Goal: Task Accomplishment & Management: Use online tool/utility

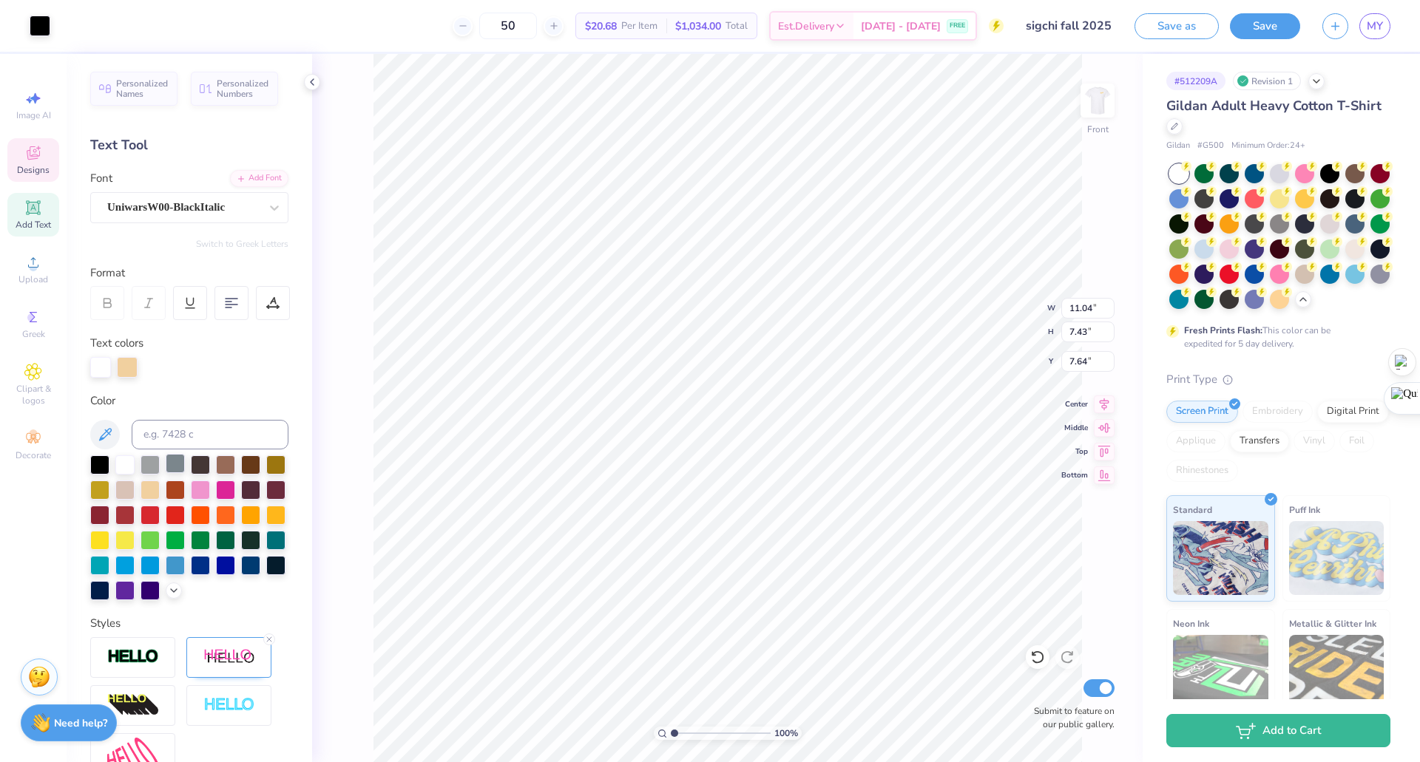
click at [173, 463] on div at bounding box center [175, 463] width 19 height 19
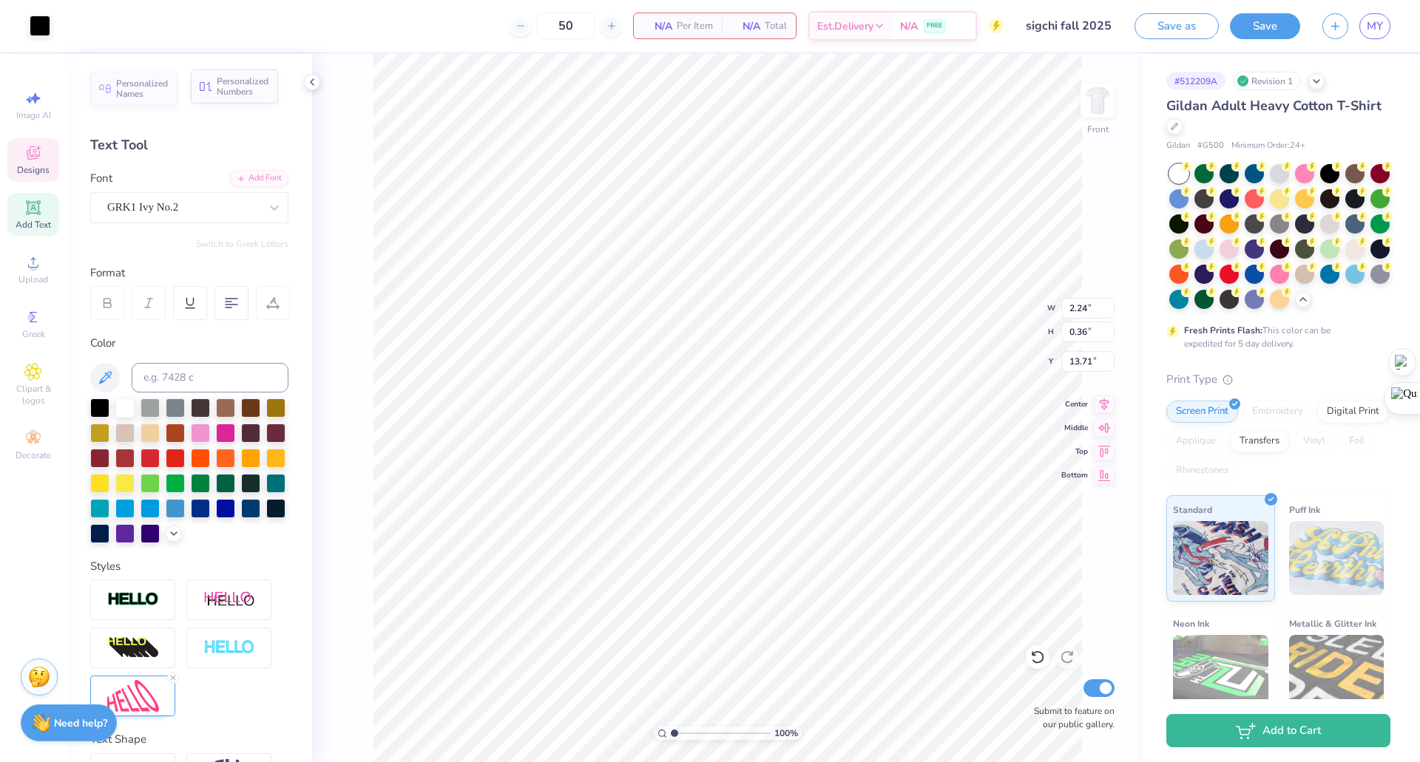
type input "2.24"
type input "0.36"
type input "13.71"
type textarea "S"
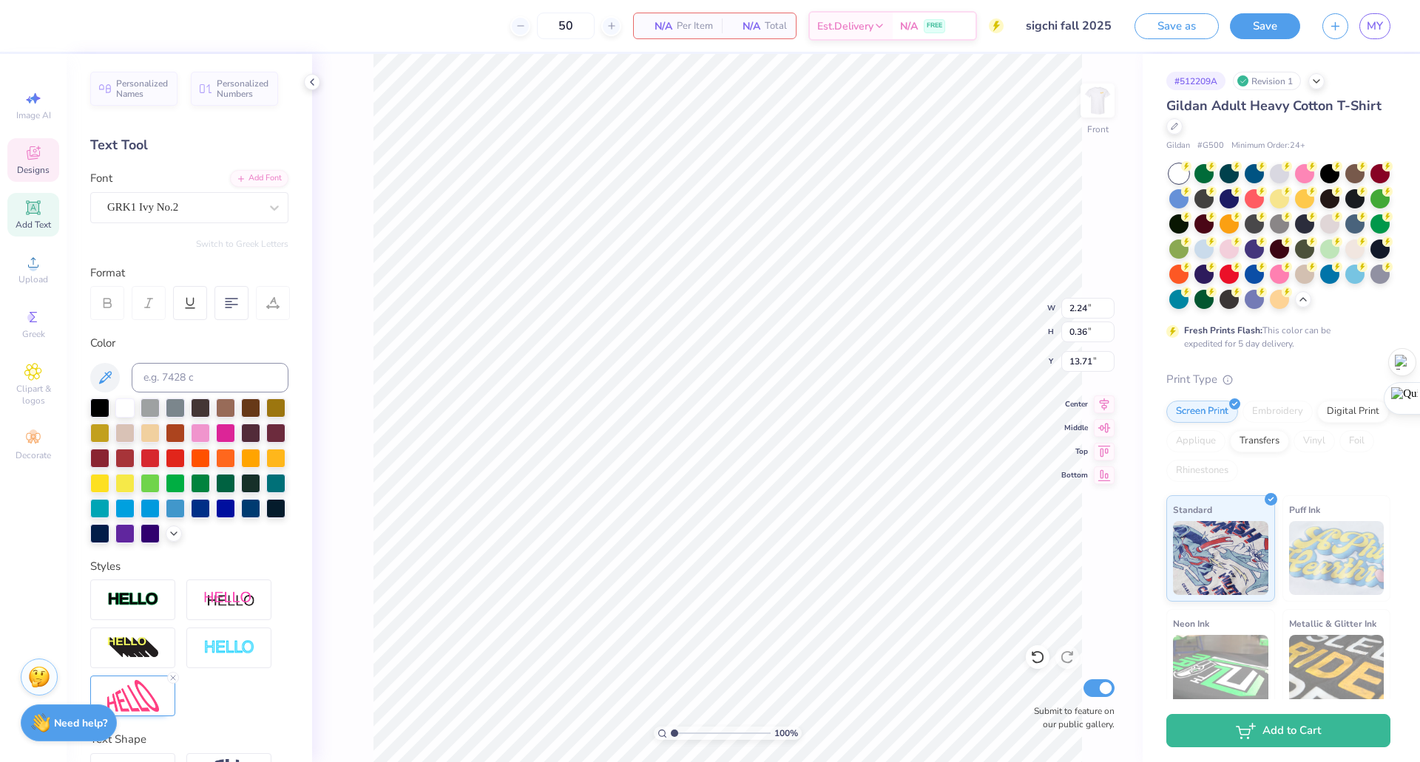
scroll to position [13, 2]
type textarea "sigmachi"
type input "2.23"
type input "0.34"
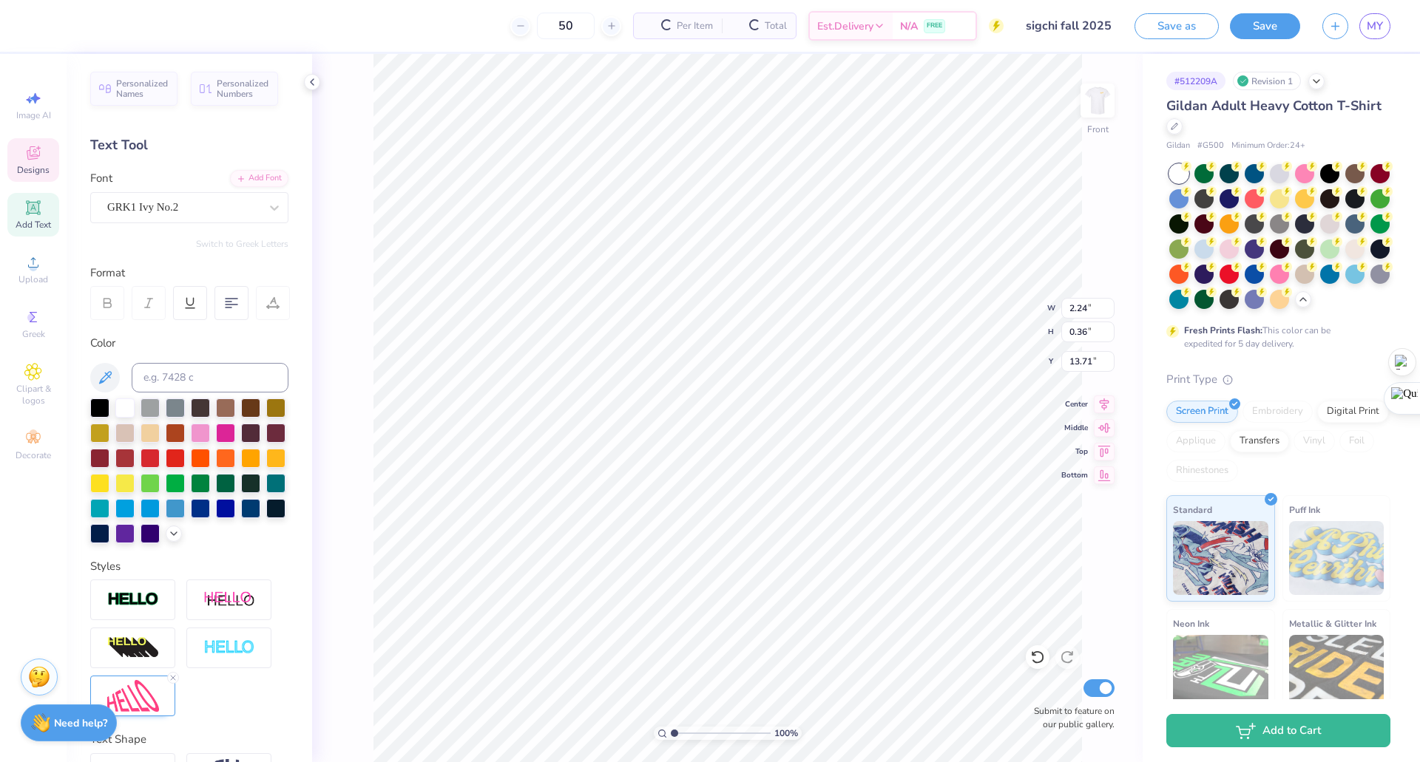
type input "13.69"
type textarea "sigmachi"
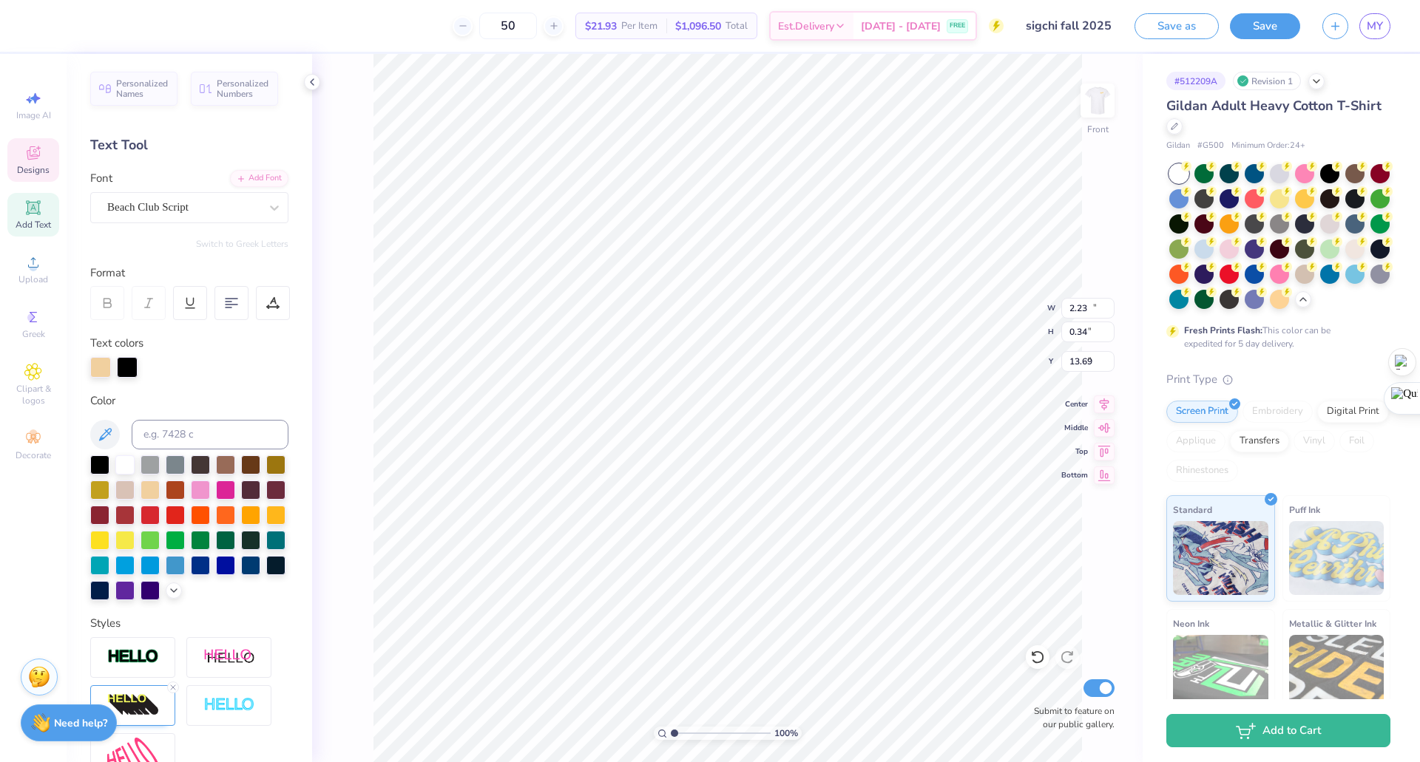
type input "11.60"
type input "2.52"
type input "5.73"
click at [130, 367] on div at bounding box center [127, 367] width 21 height 21
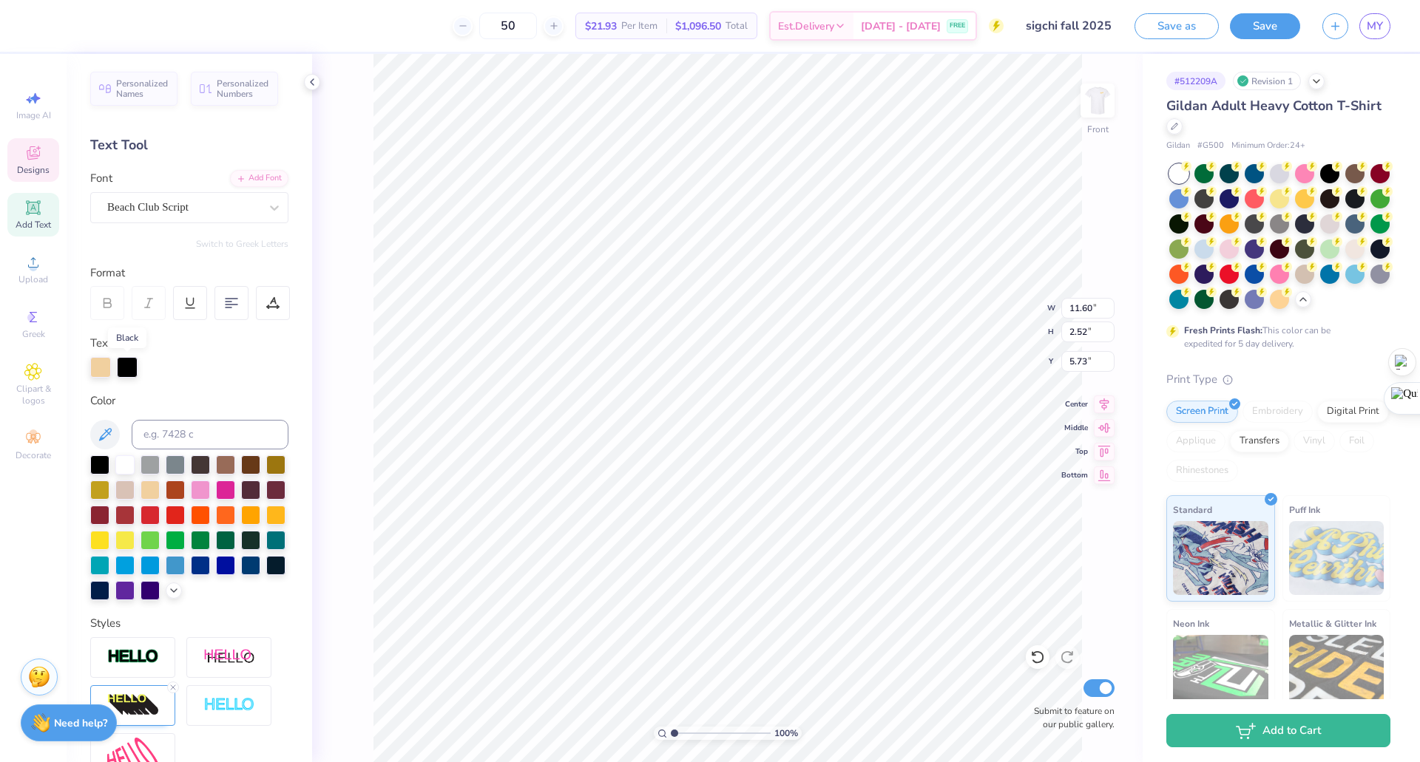
click at [130, 367] on div at bounding box center [127, 367] width 21 height 21
click at [216, 574] on div at bounding box center [225, 564] width 19 height 19
click at [191, 574] on div at bounding box center [200, 564] width 19 height 19
click at [166, 574] on div at bounding box center [175, 564] width 19 height 19
click at [135, 561] on div at bounding box center [124, 564] width 19 height 19
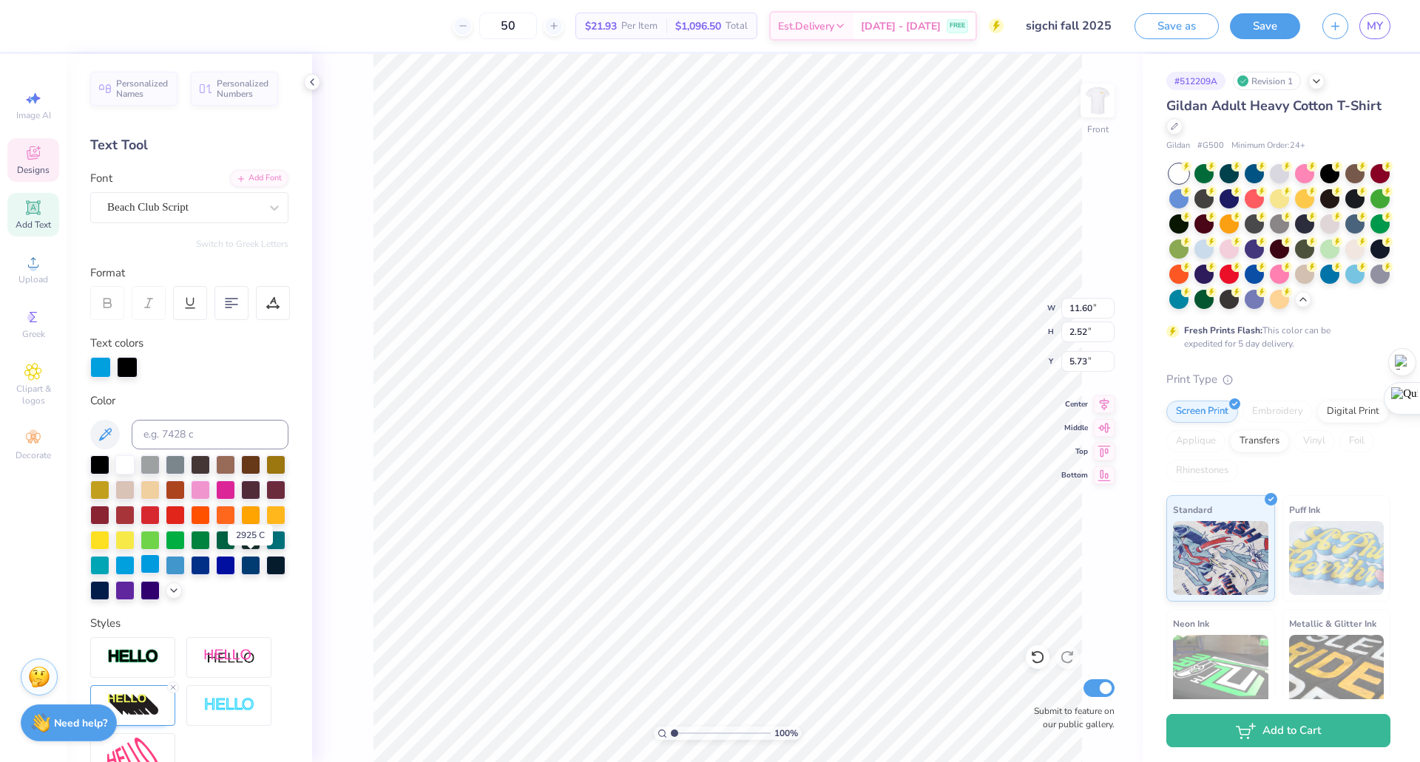
click at [160, 561] on div at bounding box center [150, 564] width 19 height 19
click at [109, 565] on div at bounding box center [99, 564] width 19 height 19
click at [135, 563] on div at bounding box center [124, 564] width 19 height 19
type textarea "Fall Rush"
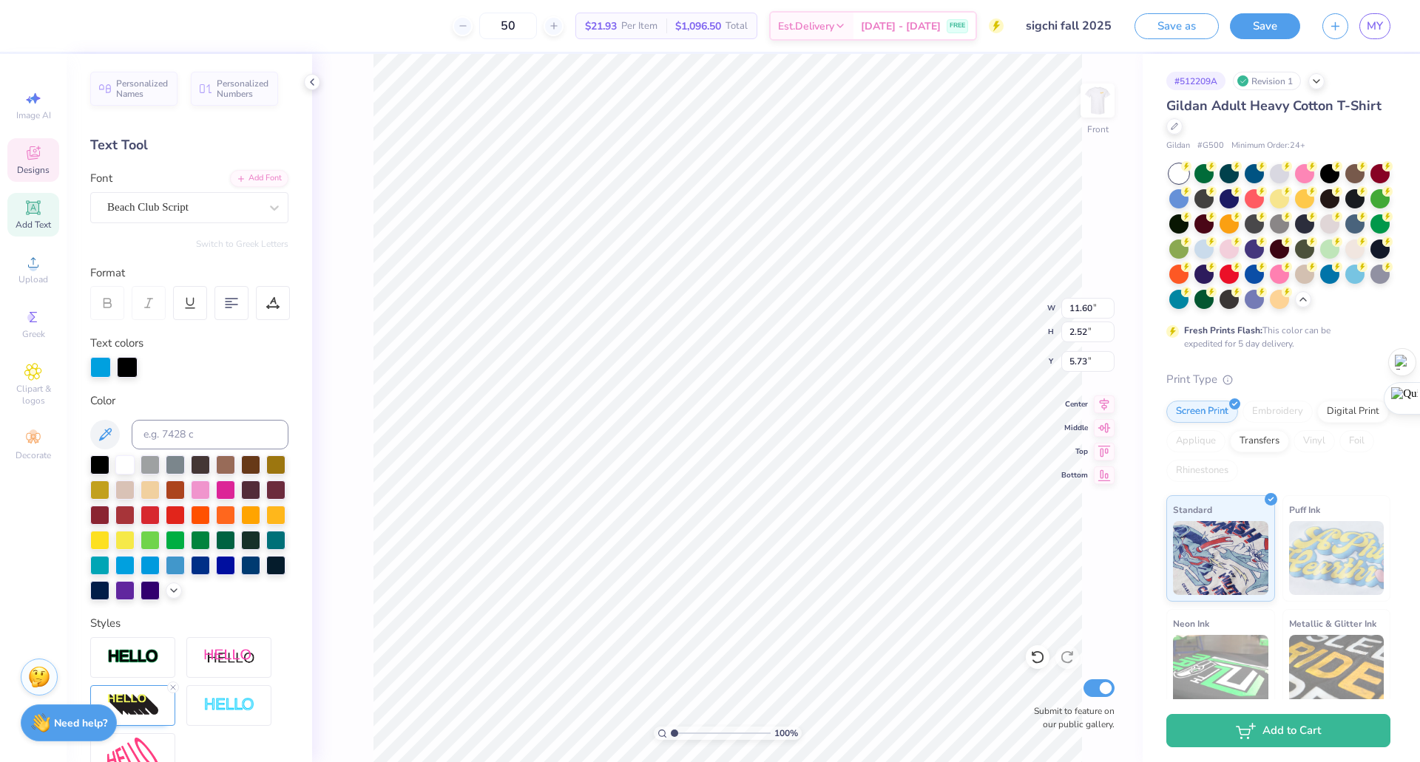
scroll to position [13, 4]
type input "9.48"
type input "1.44"
type input "3.00"
type input "12.27"
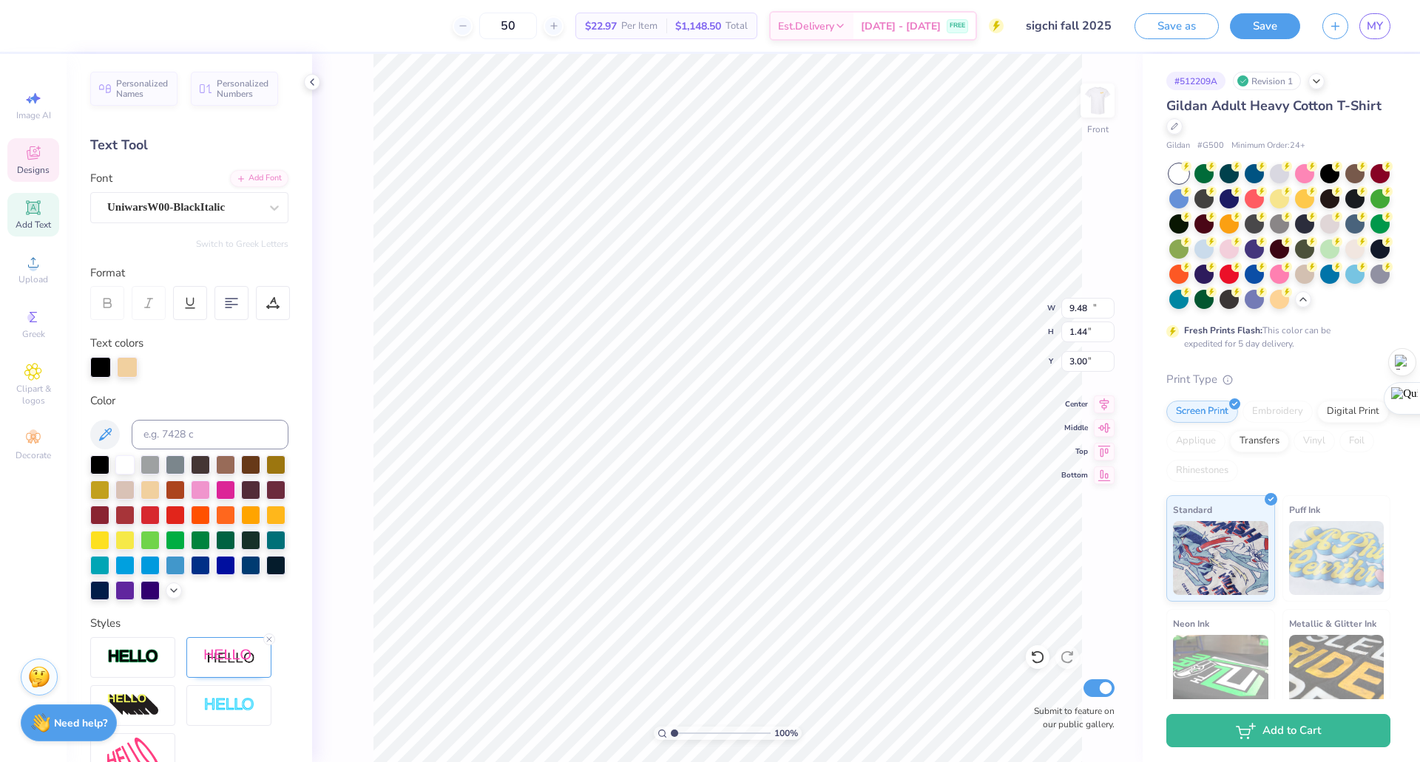
type input "1.37"
type input "4.68"
type input "9.48"
type input "1.44"
type input "3.00"
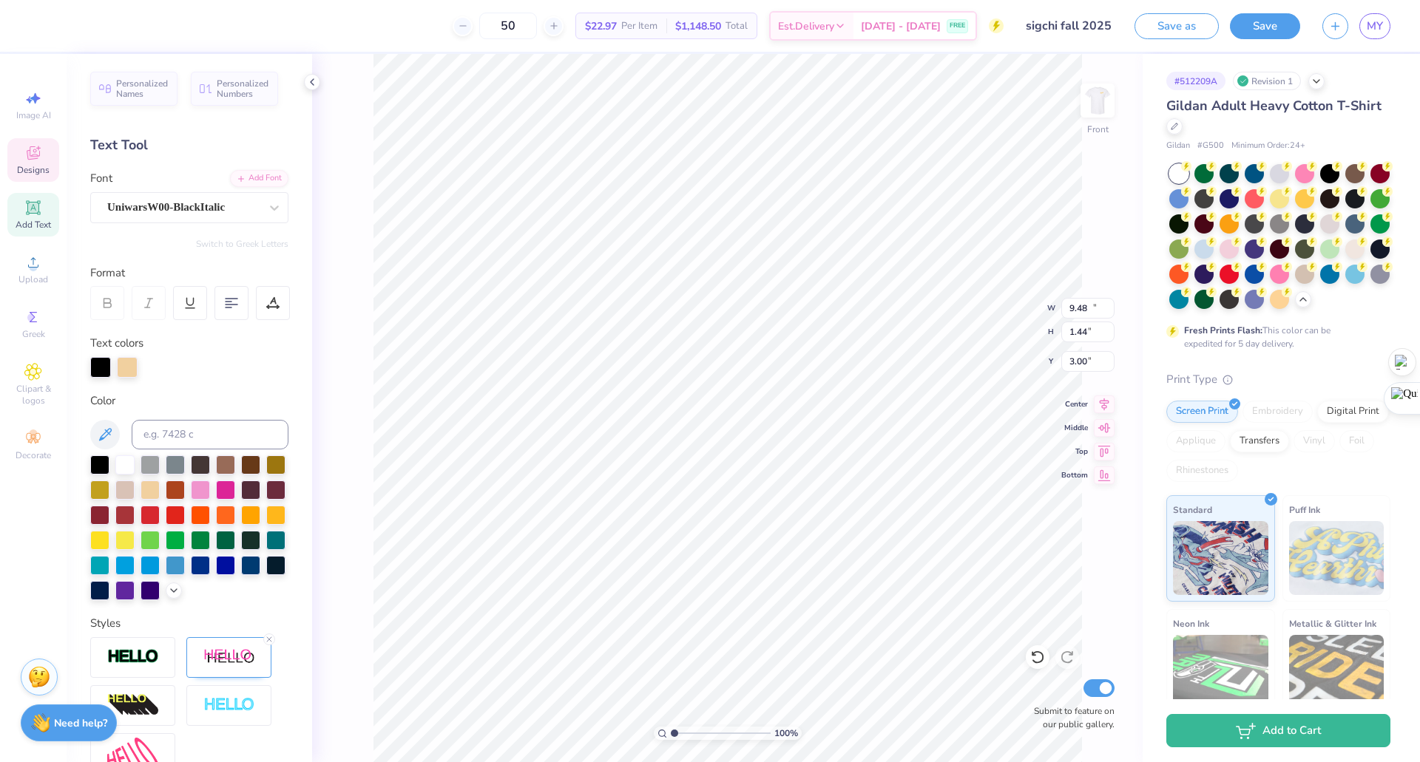
type input "12.27"
type input "1.37"
type input "4.68"
type textarea "SIGMA chi"
type input "9.48"
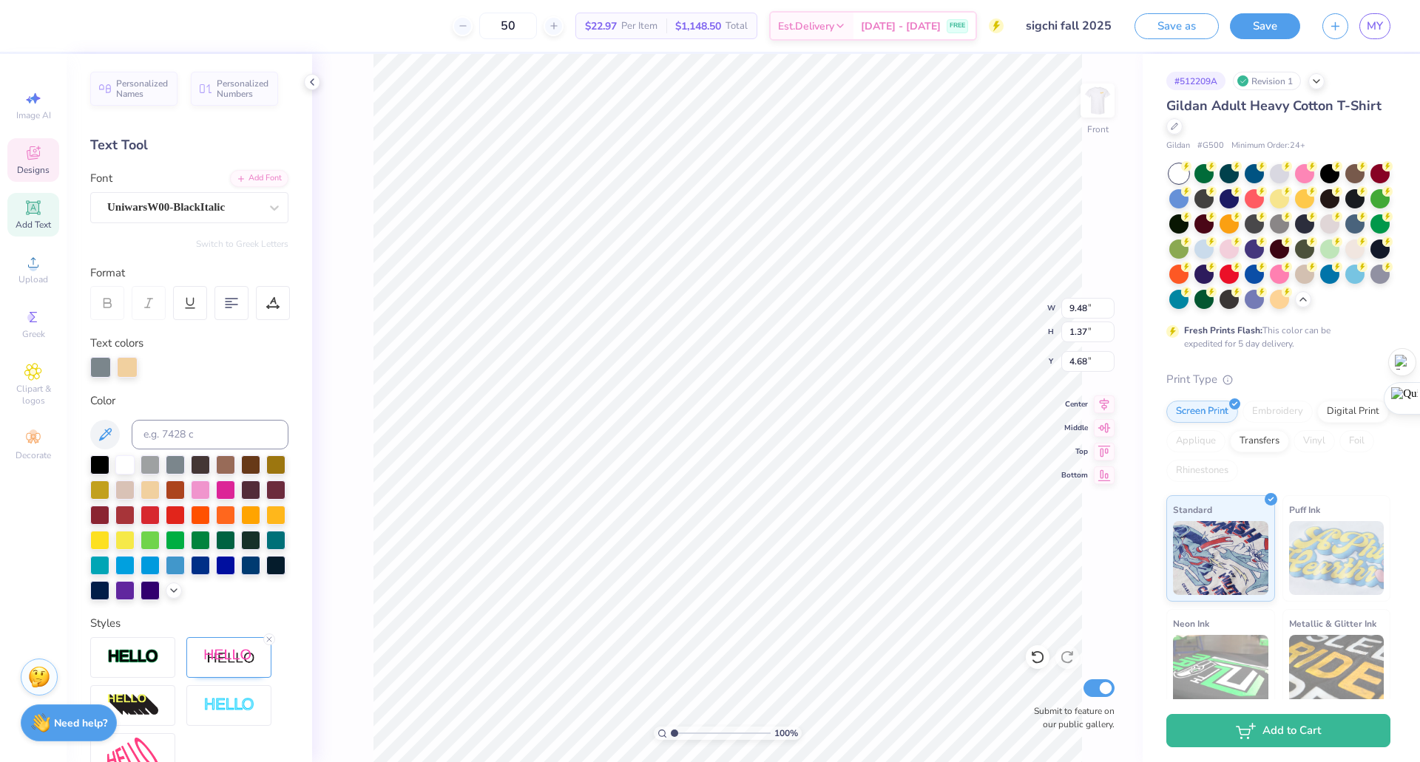
type input "1.44"
type input "3.00"
click at [124, 366] on div at bounding box center [127, 366] width 21 height 21
click at [135, 567] on div at bounding box center [124, 564] width 19 height 19
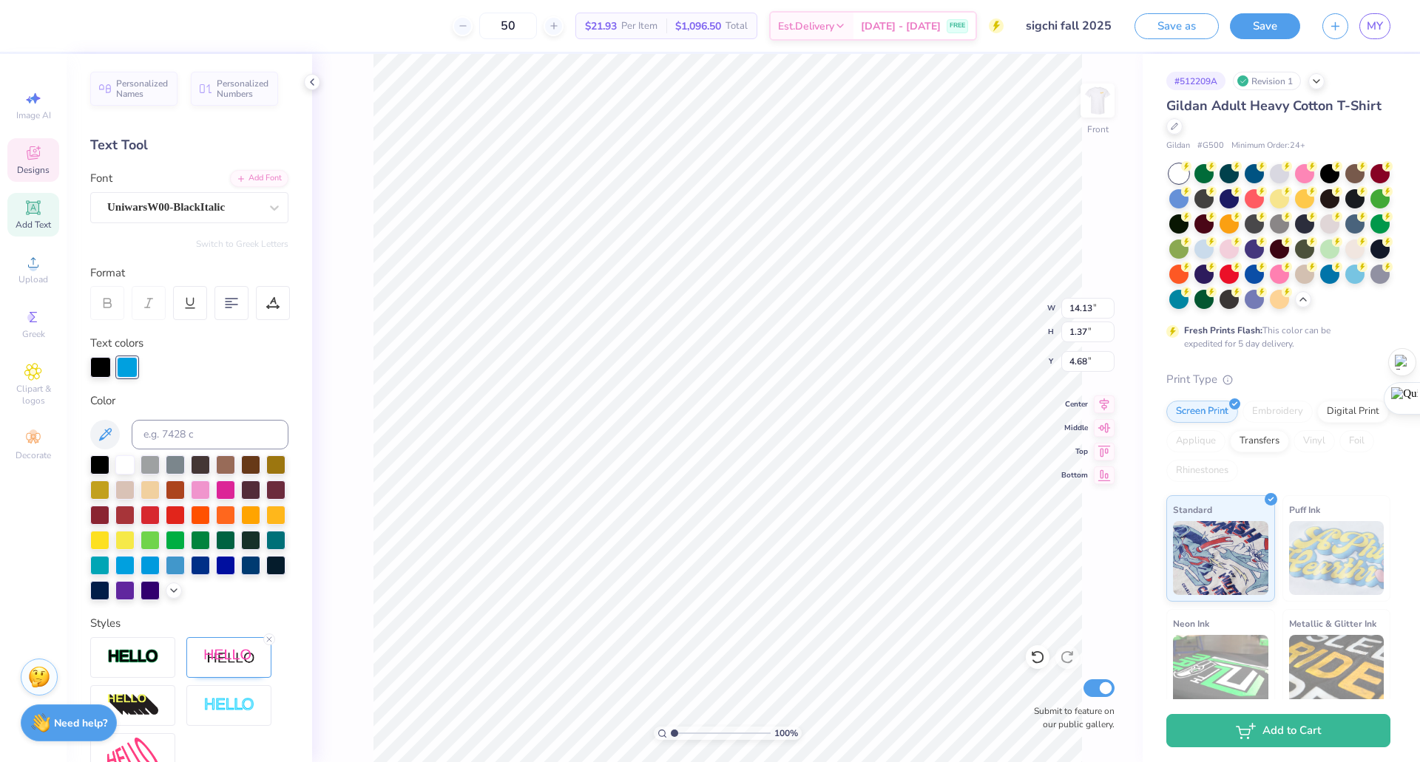
click at [88, 458] on div "Personalized Names Personalized Numbers Text Tool Add Font Font UniwarsW00-Blac…" at bounding box center [190, 408] width 246 height 708
click at [100, 464] on div at bounding box center [99, 465] width 19 height 19
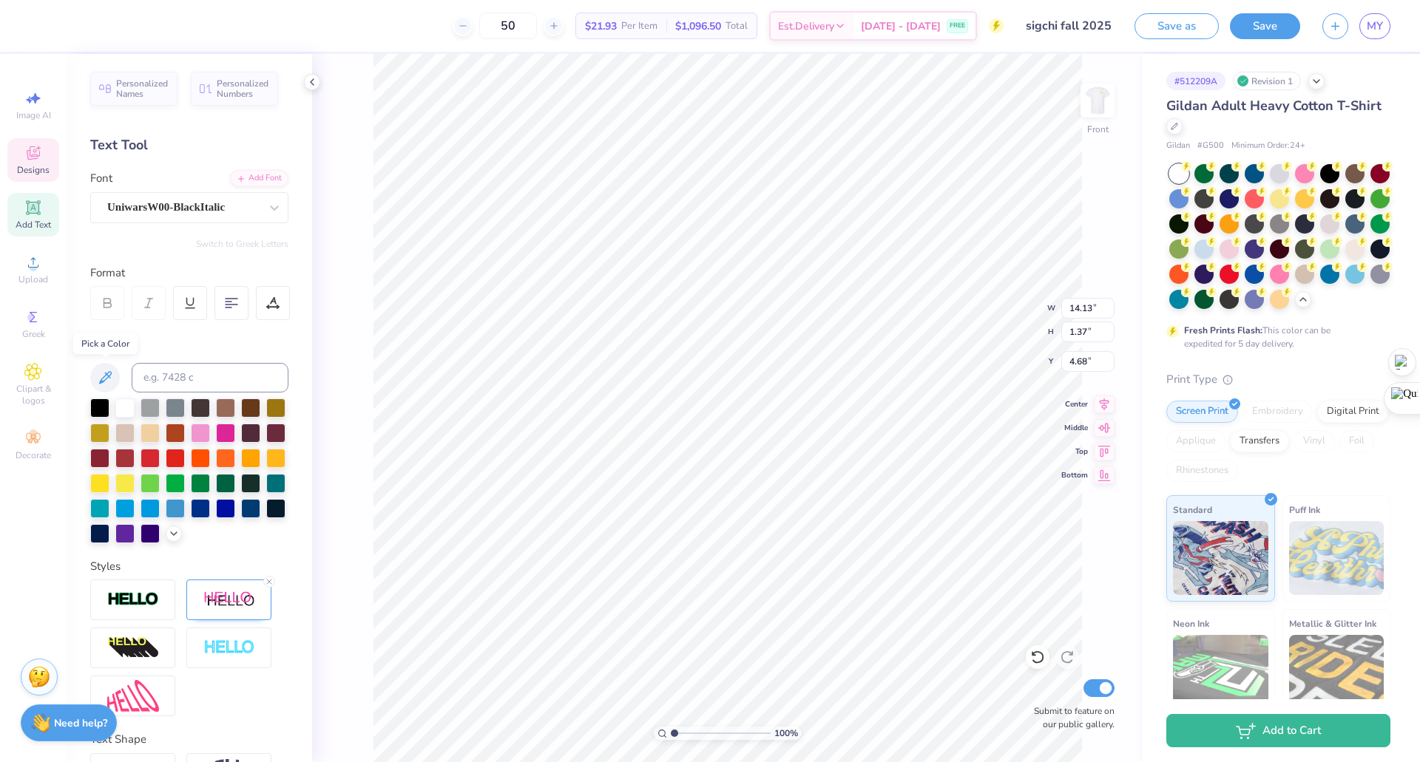
click at [100, 370] on icon at bounding box center [105, 378] width 18 height 18
click at [101, 371] on icon at bounding box center [105, 378] width 18 height 18
click at [109, 512] on div at bounding box center [99, 507] width 19 height 19
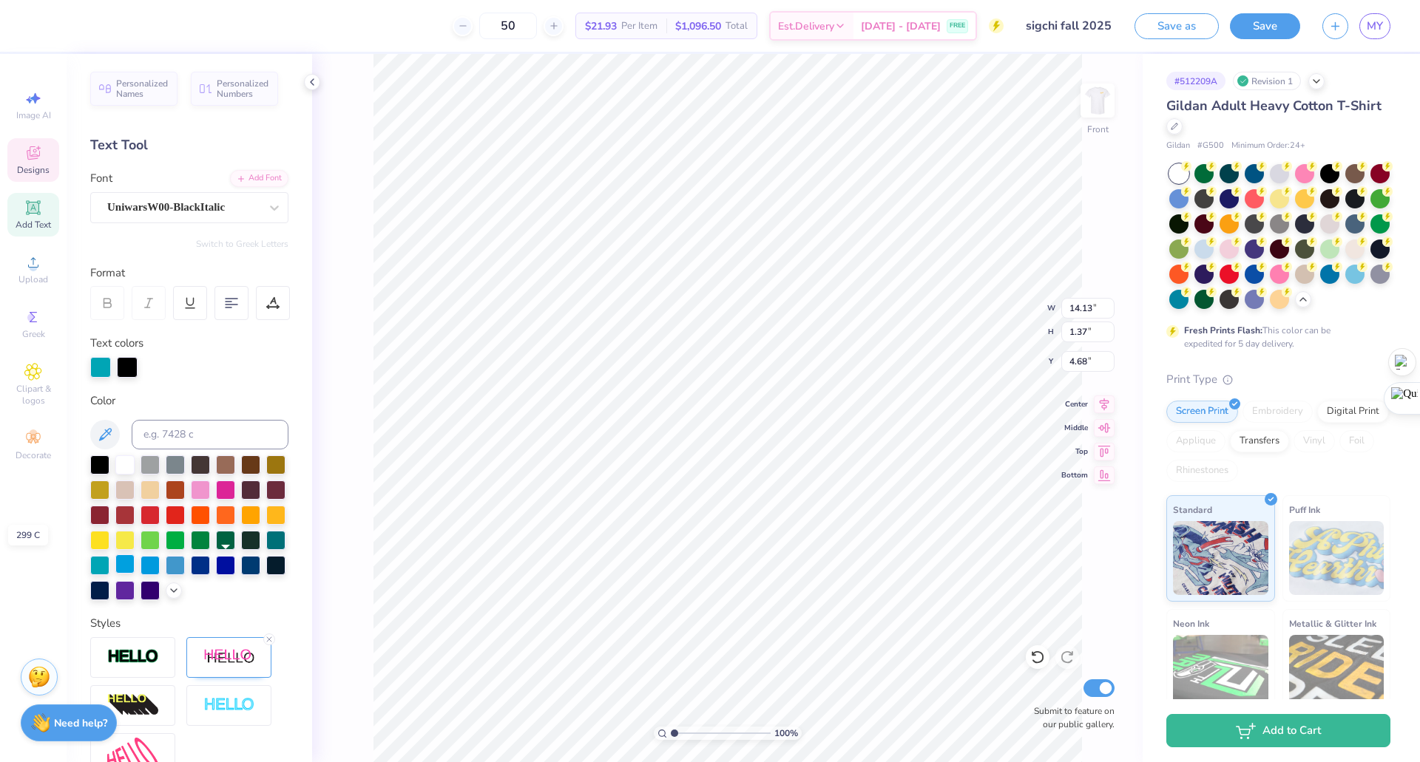
click at [135, 569] on div at bounding box center [124, 564] width 19 height 19
click at [160, 567] on div at bounding box center [150, 564] width 19 height 19
click at [135, 565] on div at bounding box center [124, 564] width 19 height 19
click at [98, 460] on div at bounding box center [99, 463] width 19 height 19
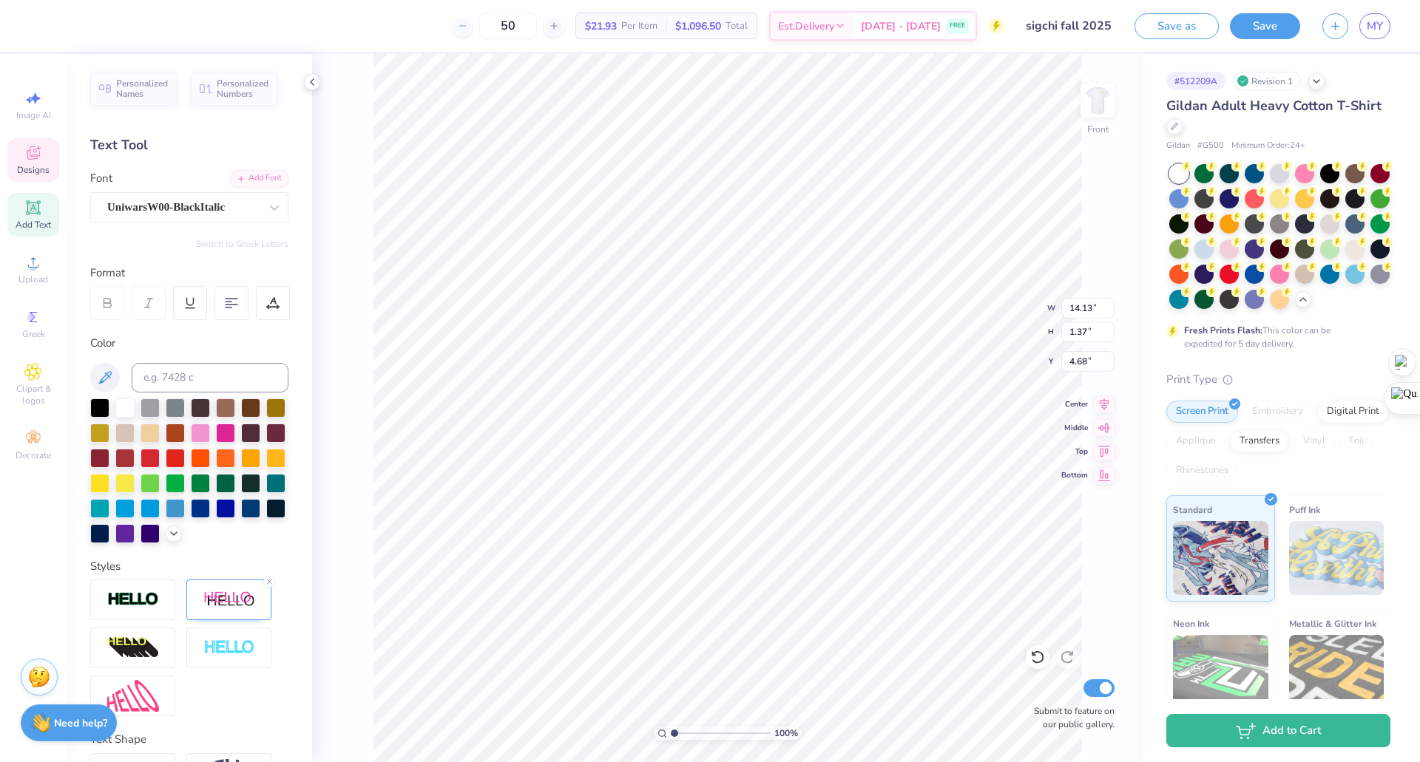
scroll to position [13, 4]
click at [160, 508] on div at bounding box center [150, 507] width 19 height 19
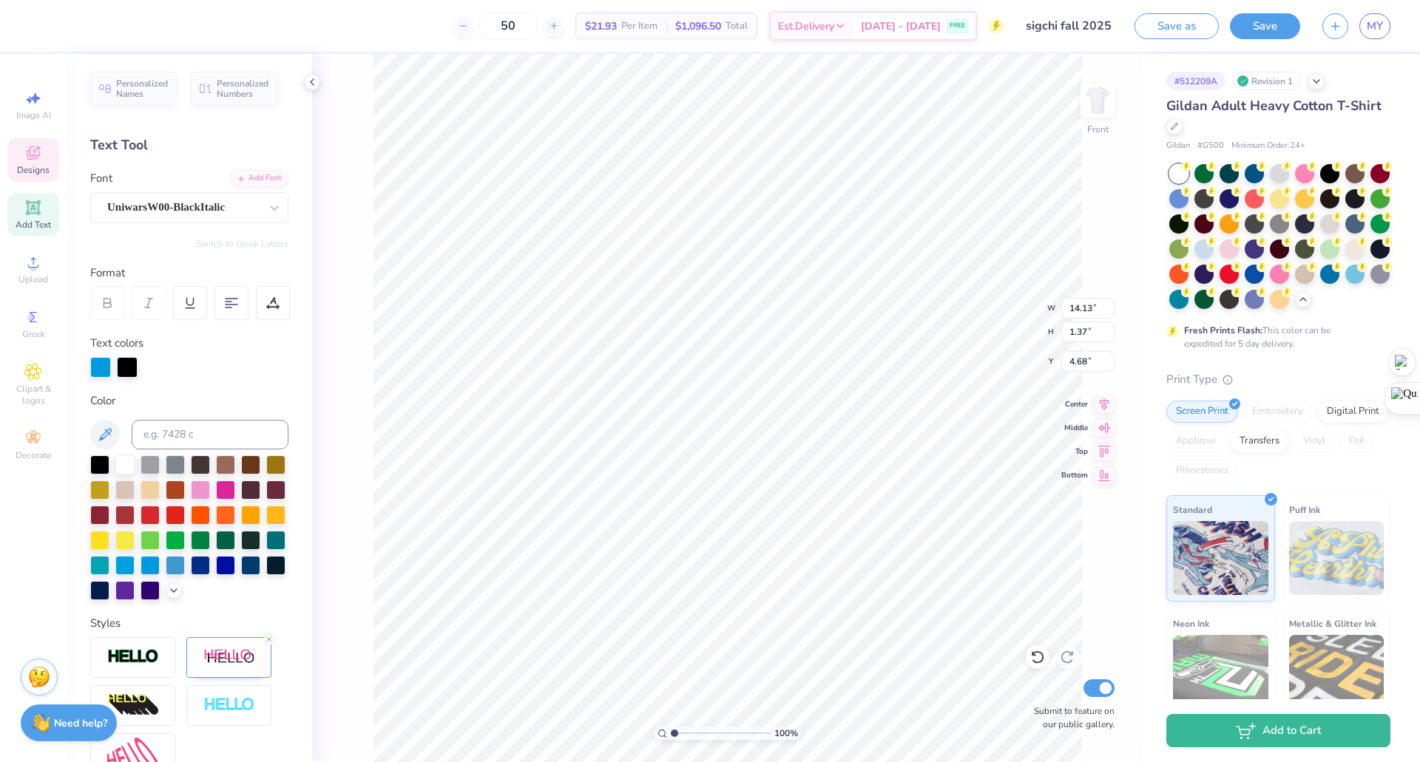
click at [133, 370] on div at bounding box center [127, 367] width 21 height 21
click at [128, 371] on div at bounding box center [127, 367] width 21 height 21
click at [109, 569] on div at bounding box center [99, 564] width 19 height 19
click at [135, 563] on div at bounding box center [124, 564] width 19 height 19
click at [131, 370] on div at bounding box center [127, 367] width 21 height 21
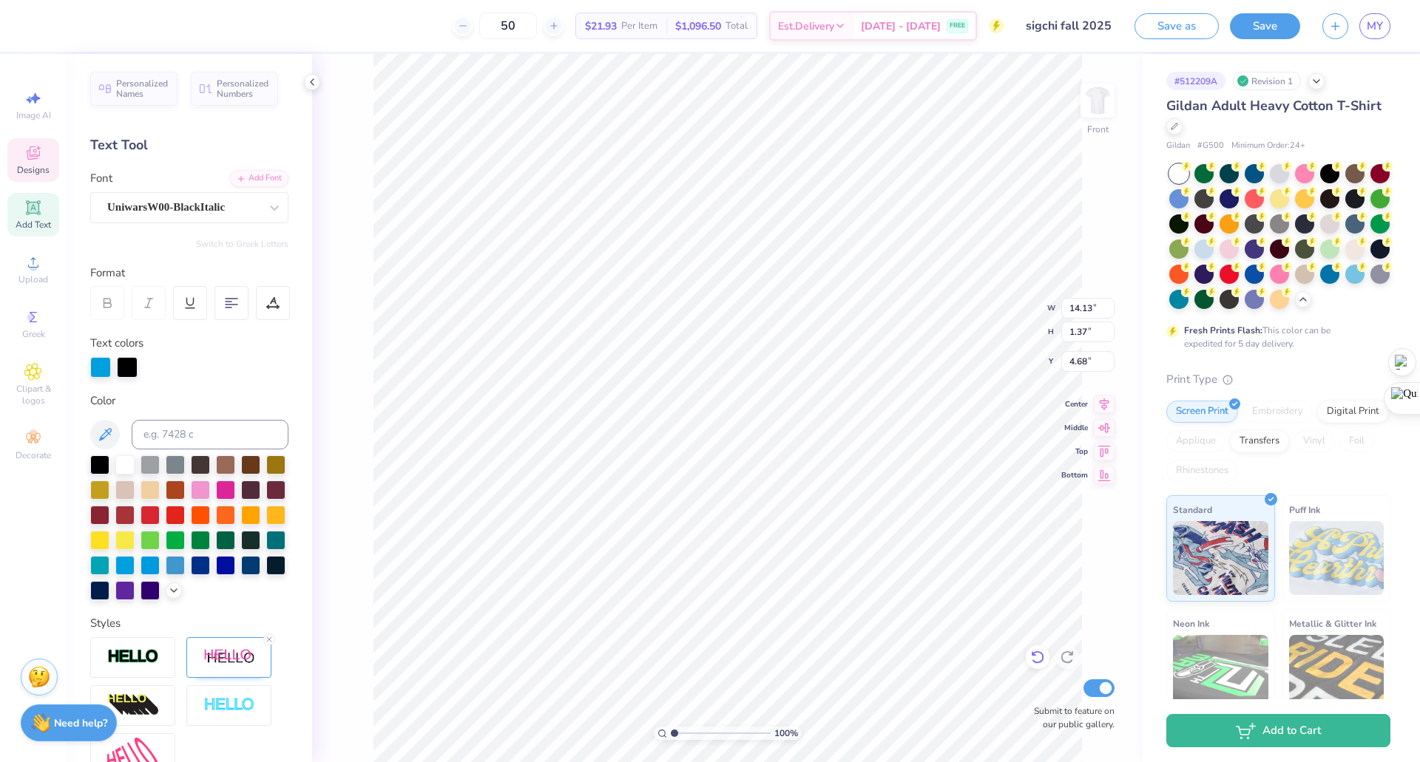
click at [1035, 659] on icon at bounding box center [1037, 657] width 15 height 15
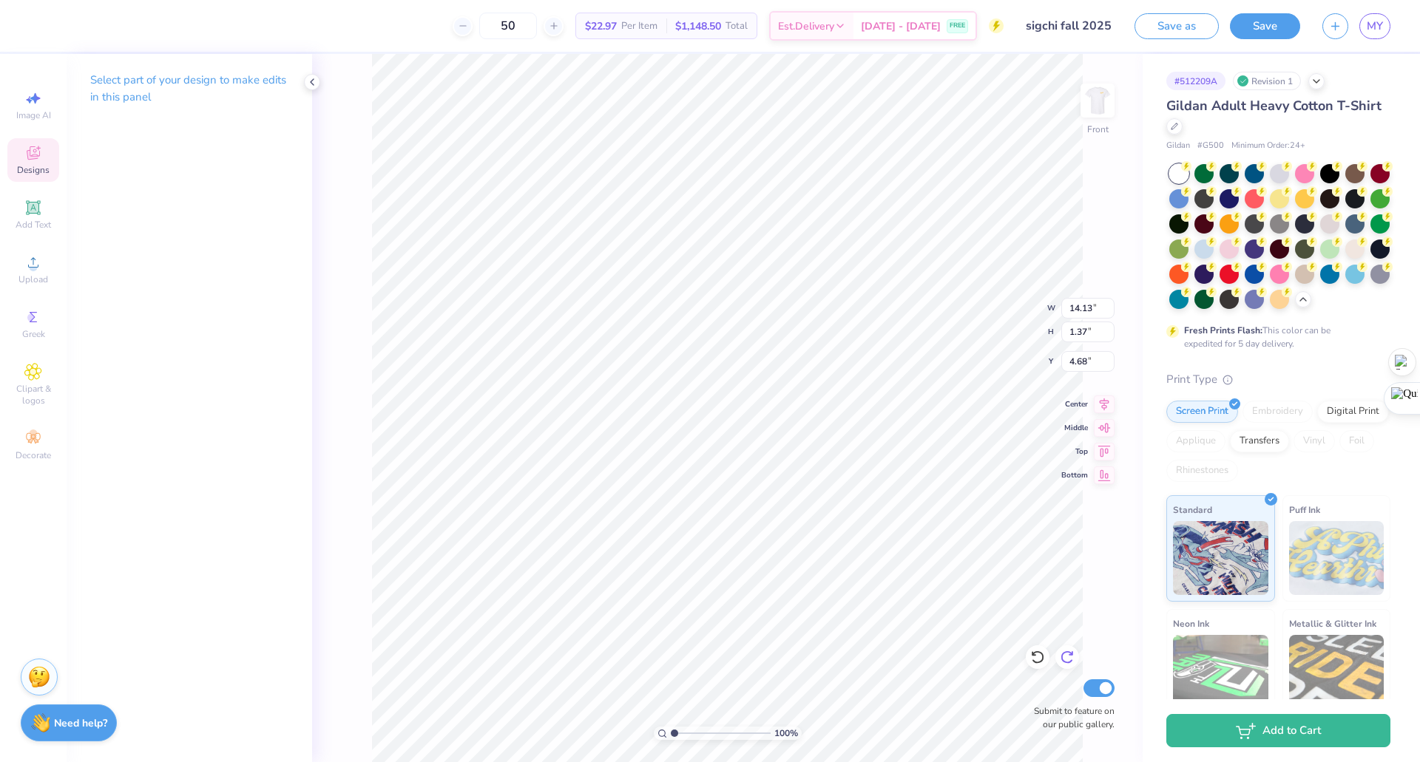
click at [1065, 657] on icon at bounding box center [1067, 657] width 15 height 15
click at [312, 83] on icon at bounding box center [312, 82] width 12 height 12
click at [38, 451] on span "Decorate" at bounding box center [33, 456] width 35 height 12
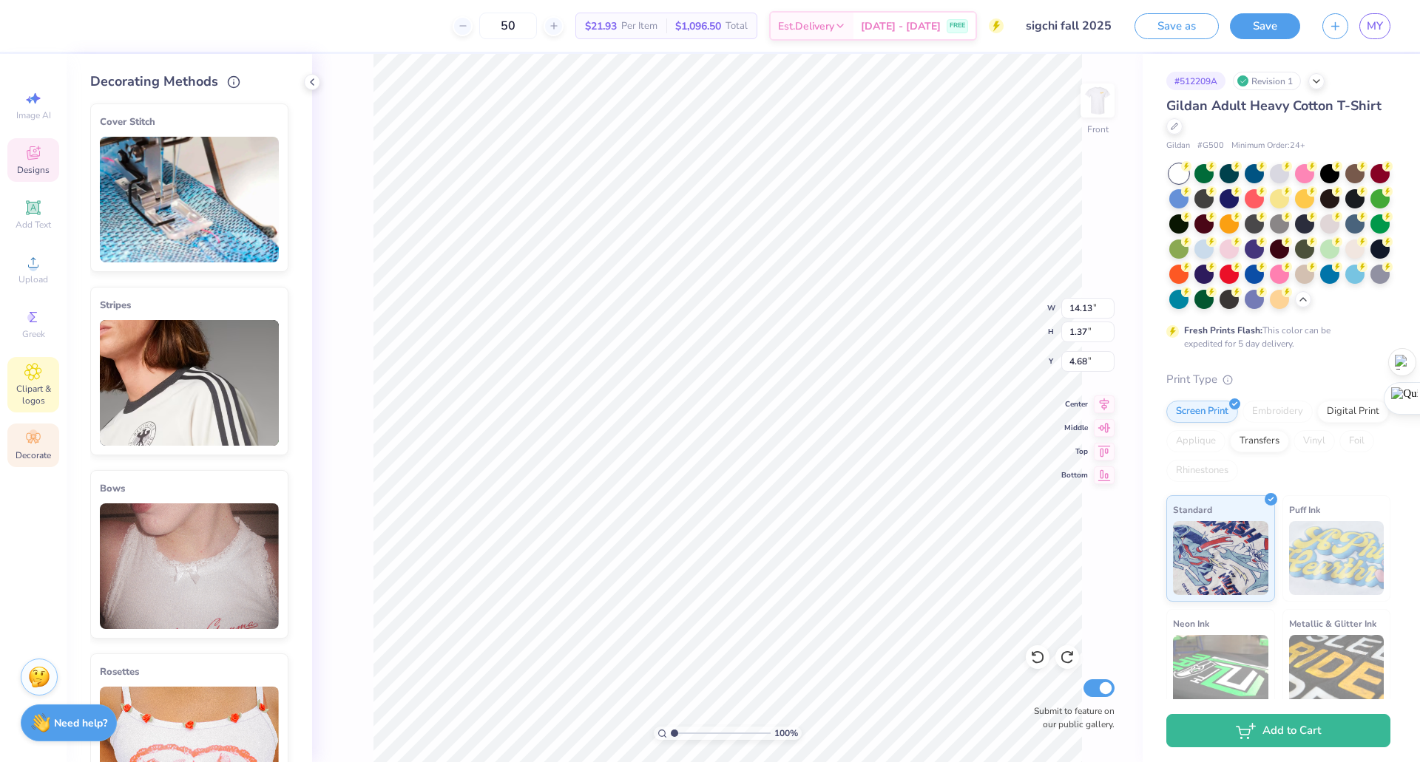
click at [31, 411] on div "Clipart & logos" at bounding box center [33, 384] width 52 height 55
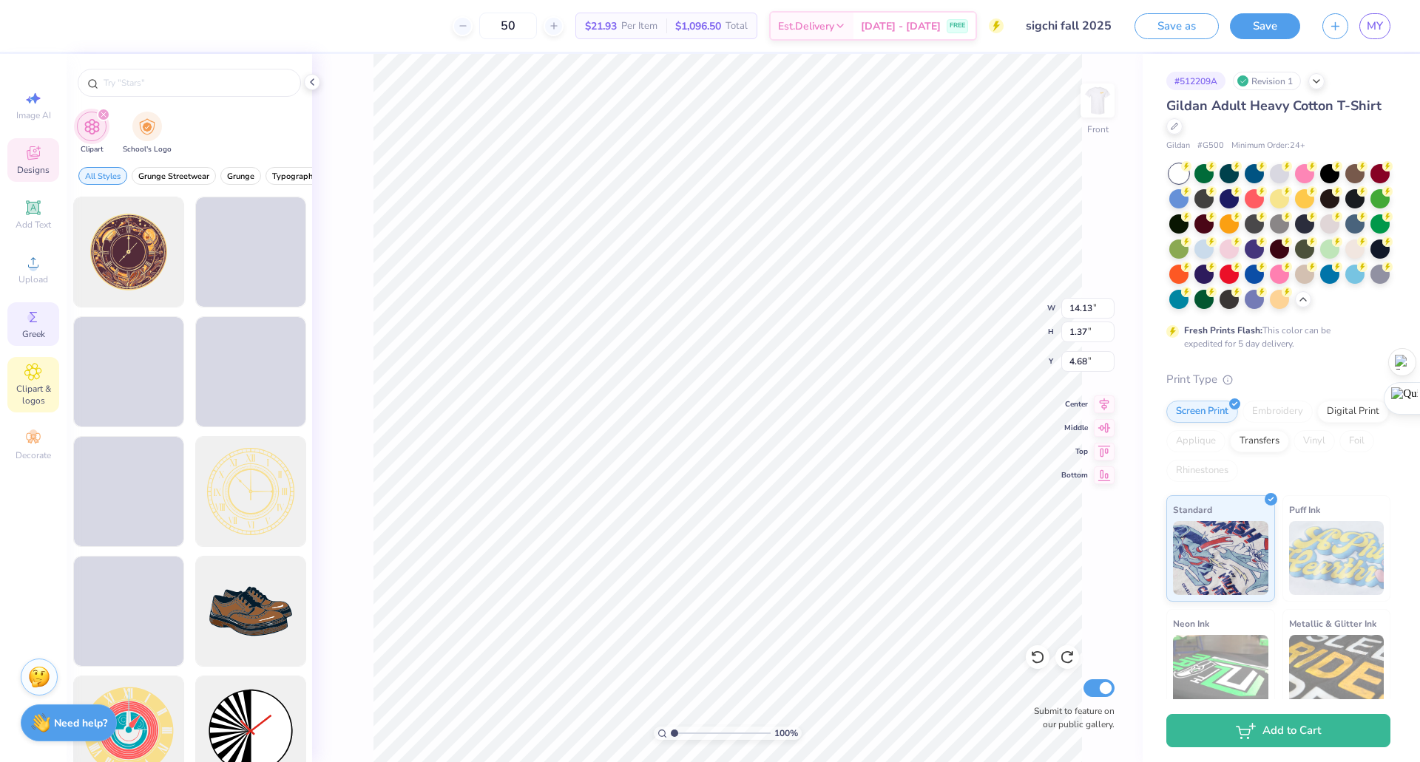
click at [27, 315] on icon at bounding box center [33, 317] width 18 height 18
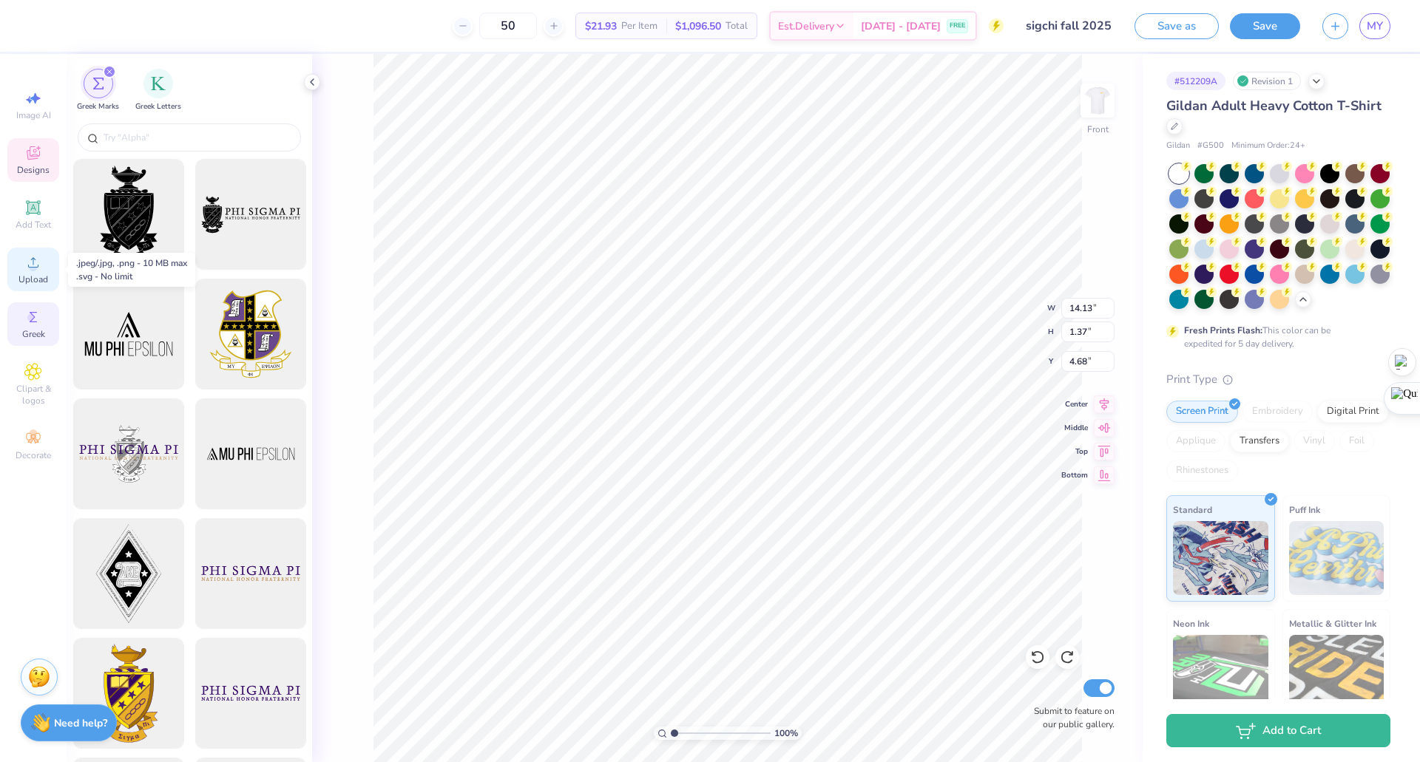
click at [40, 268] on icon at bounding box center [33, 263] width 18 height 18
click at [305, 84] on div at bounding box center [312, 82] width 16 height 16
click at [311, 83] on div "Greek Marks Greek Letters" at bounding box center [190, 87] width 246 height 66
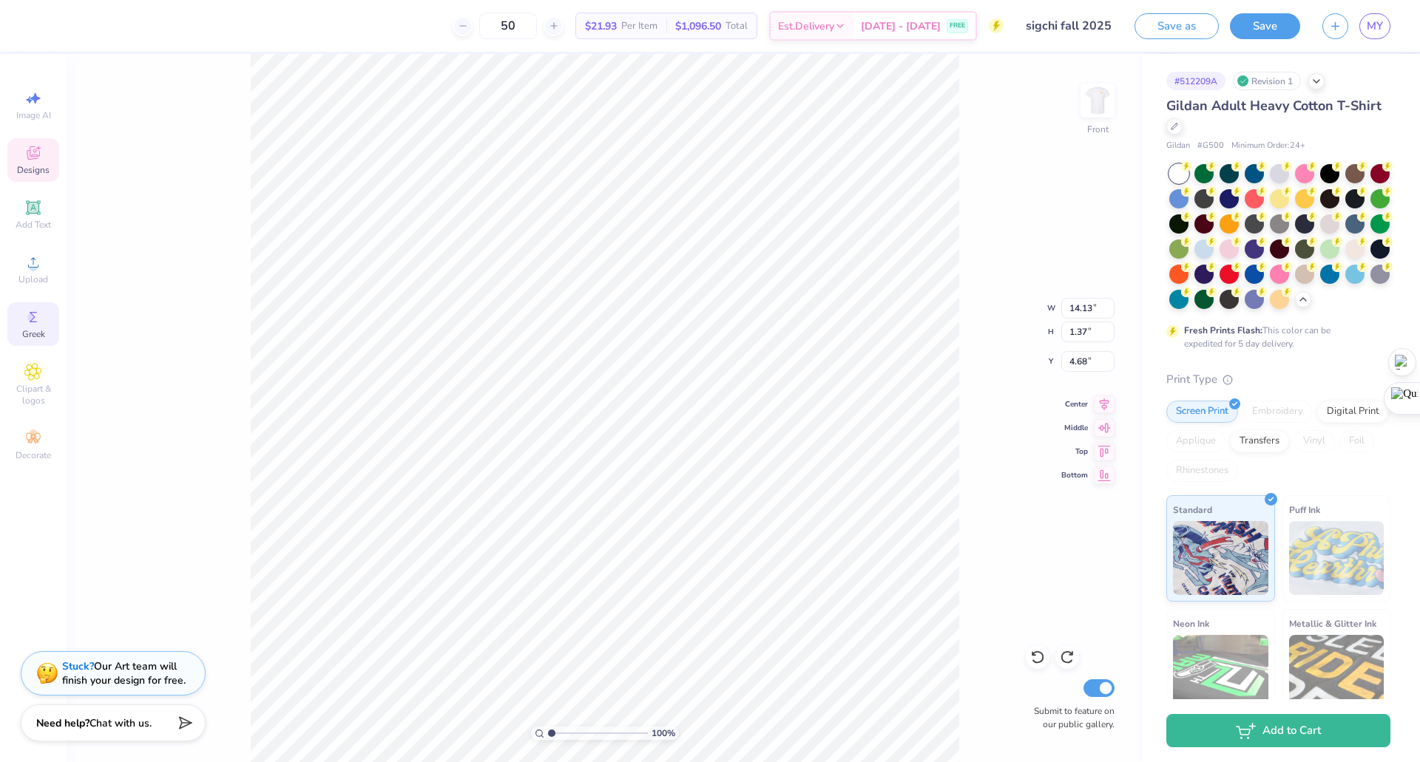
scroll to position [13, 4]
click at [40, 211] on icon at bounding box center [33, 208] width 18 height 18
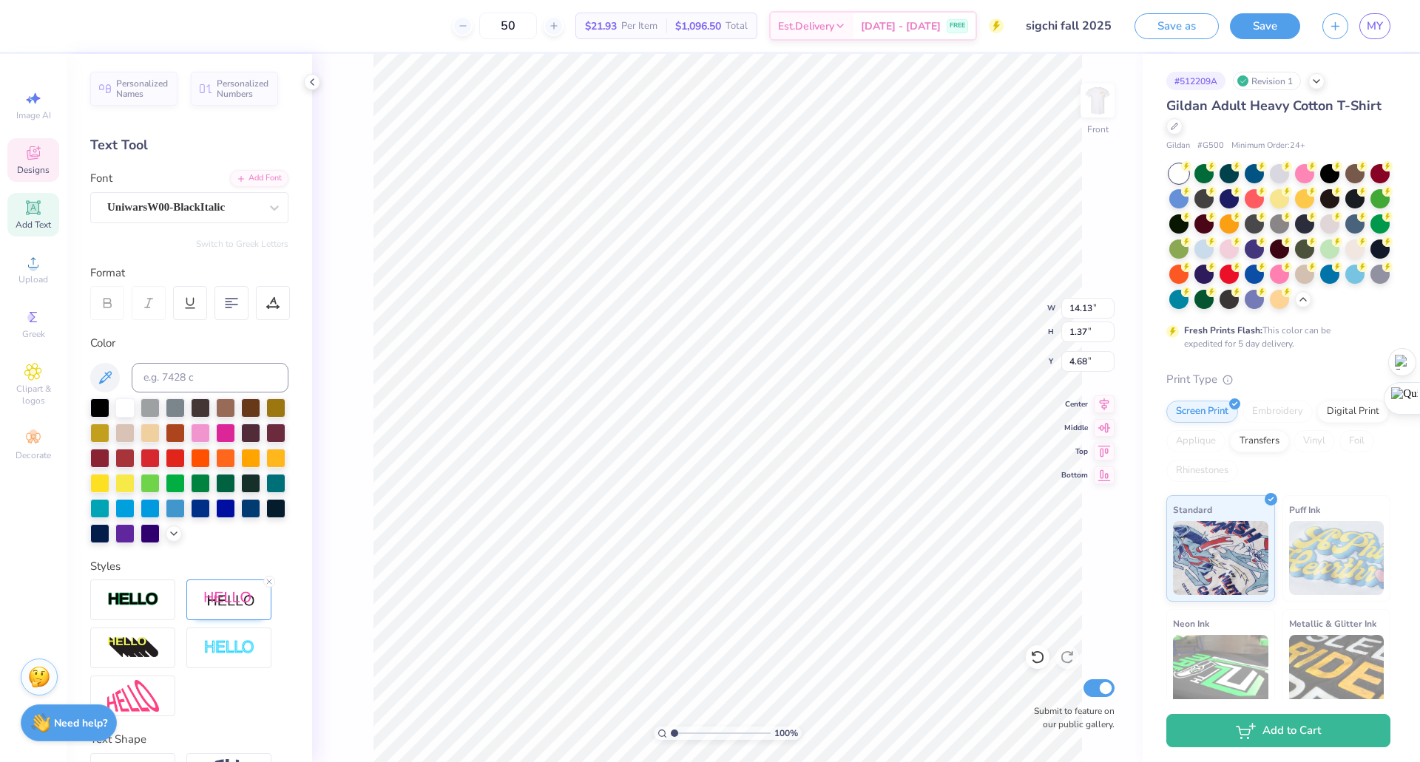
scroll to position [13, 2]
click at [126, 408] on div at bounding box center [124, 406] width 19 height 19
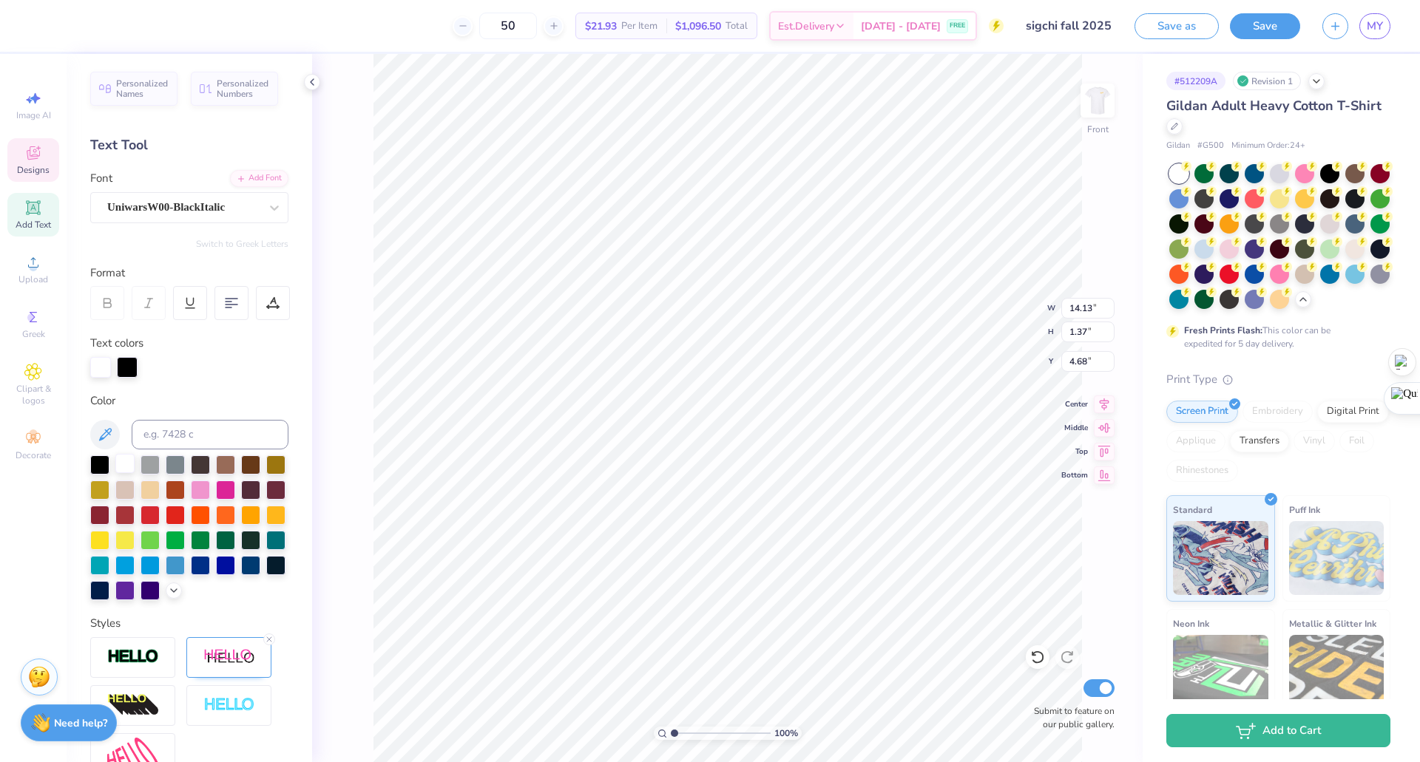
scroll to position [13, 4]
click at [160, 569] on div at bounding box center [150, 564] width 19 height 19
click at [135, 566] on div at bounding box center [124, 564] width 19 height 19
click at [160, 567] on div at bounding box center [150, 564] width 19 height 19
click at [135, 568] on div at bounding box center [124, 564] width 19 height 19
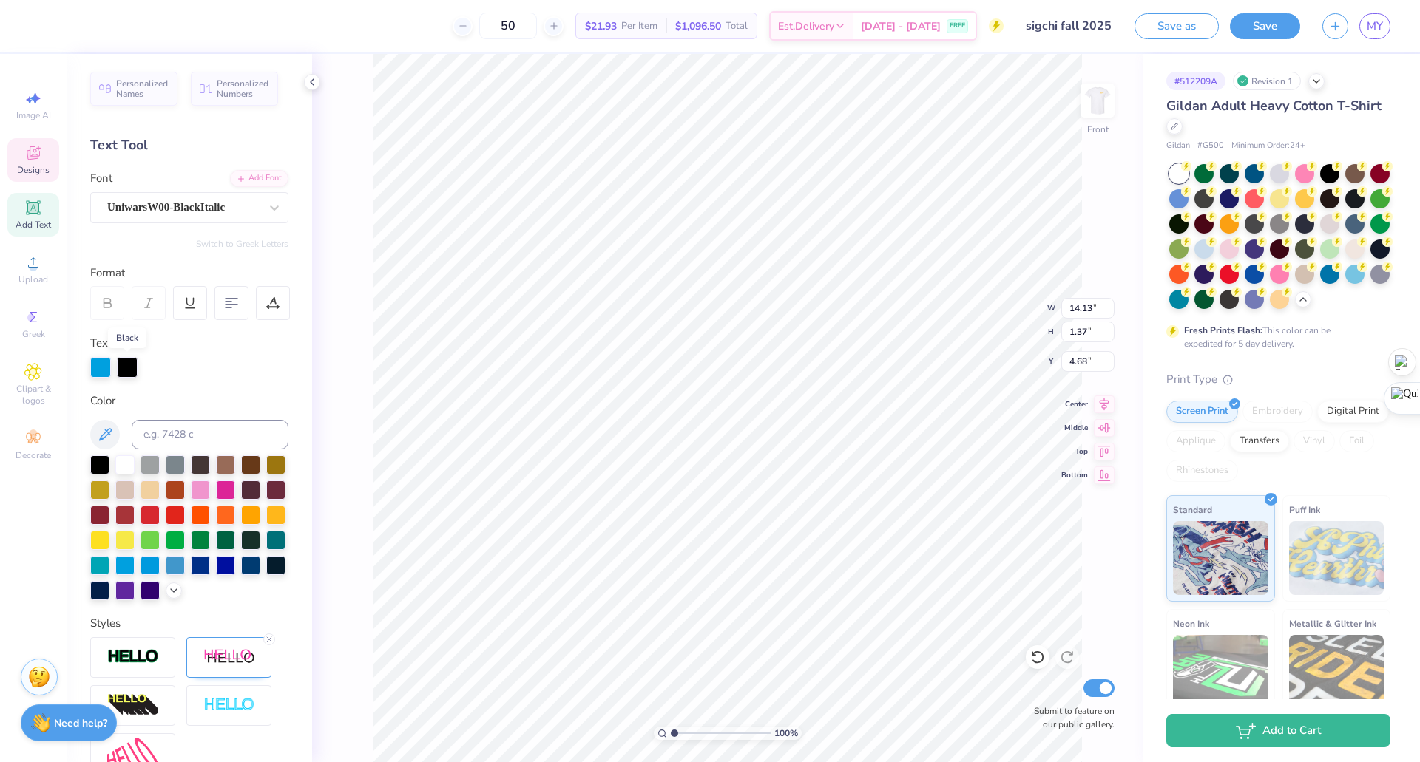
click at [129, 370] on div at bounding box center [127, 367] width 21 height 21
click at [130, 372] on div at bounding box center [127, 367] width 21 height 21
click at [135, 563] on div at bounding box center [124, 564] width 19 height 19
click at [109, 561] on div at bounding box center [99, 564] width 19 height 19
click at [101, 368] on div at bounding box center [100, 367] width 21 height 21
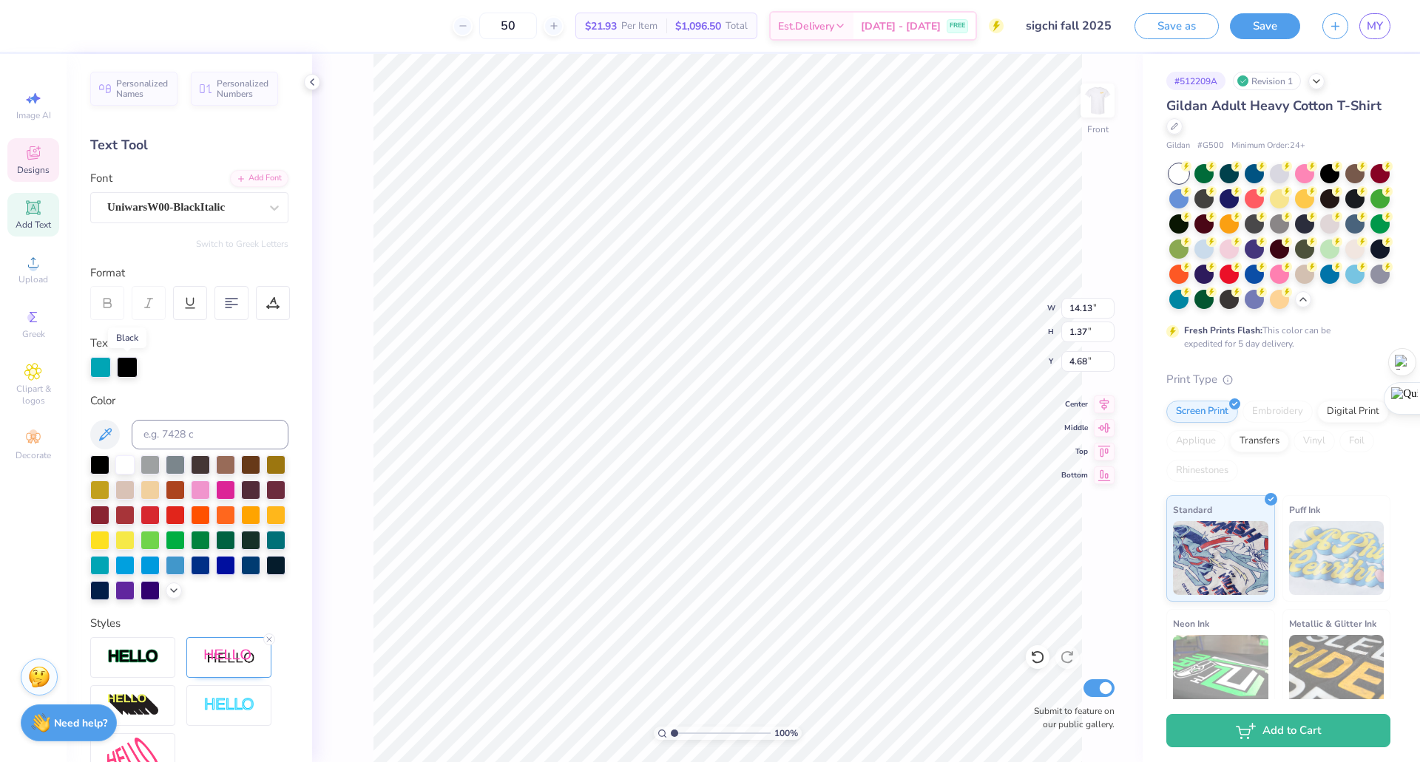
click at [126, 366] on div at bounding box center [127, 367] width 21 height 21
click at [752, 373] on li "Select All" at bounding box center [768, 373] width 116 height 29
type input "11.27"
click at [160, 561] on div at bounding box center [150, 564] width 19 height 19
click at [135, 562] on div at bounding box center [124, 564] width 19 height 19
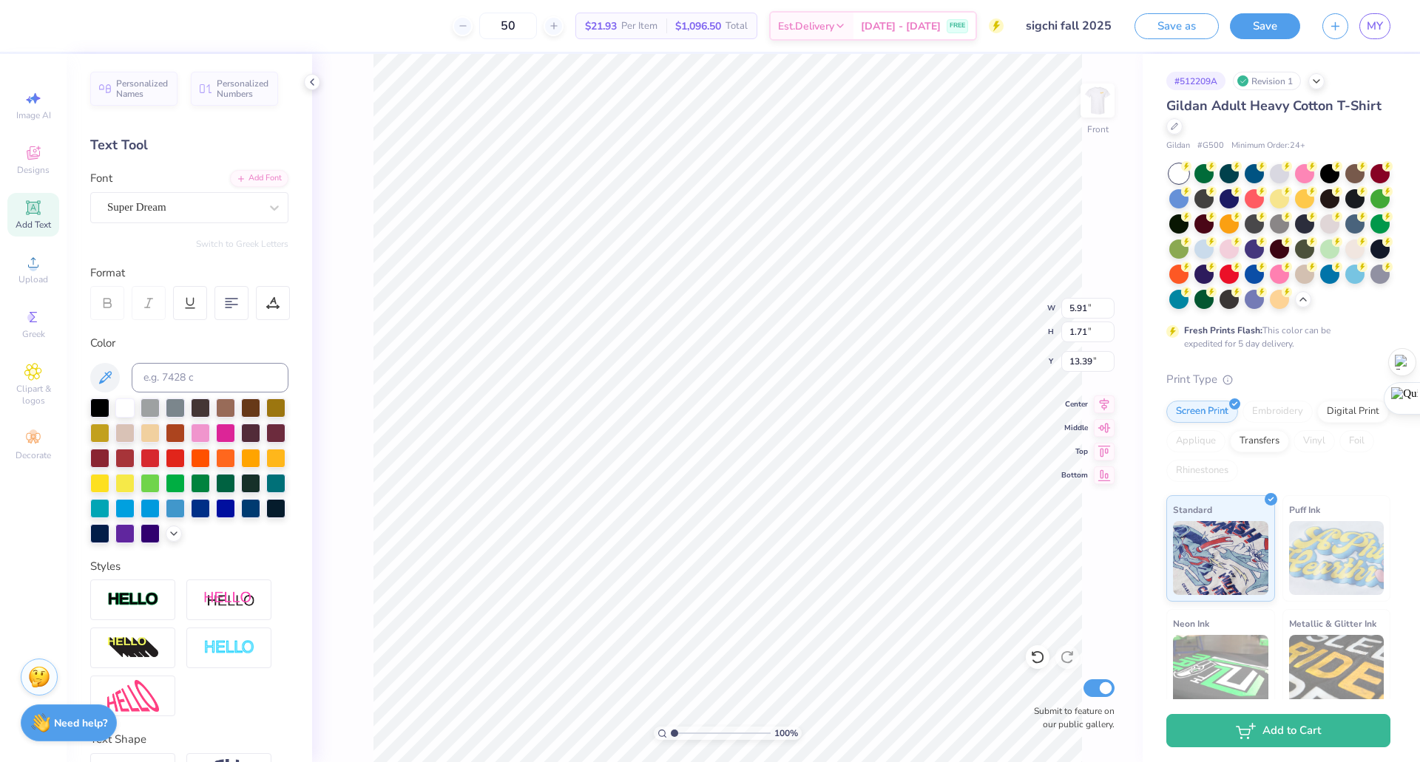
type input "5.91"
type input "1.71"
type input "13.39"
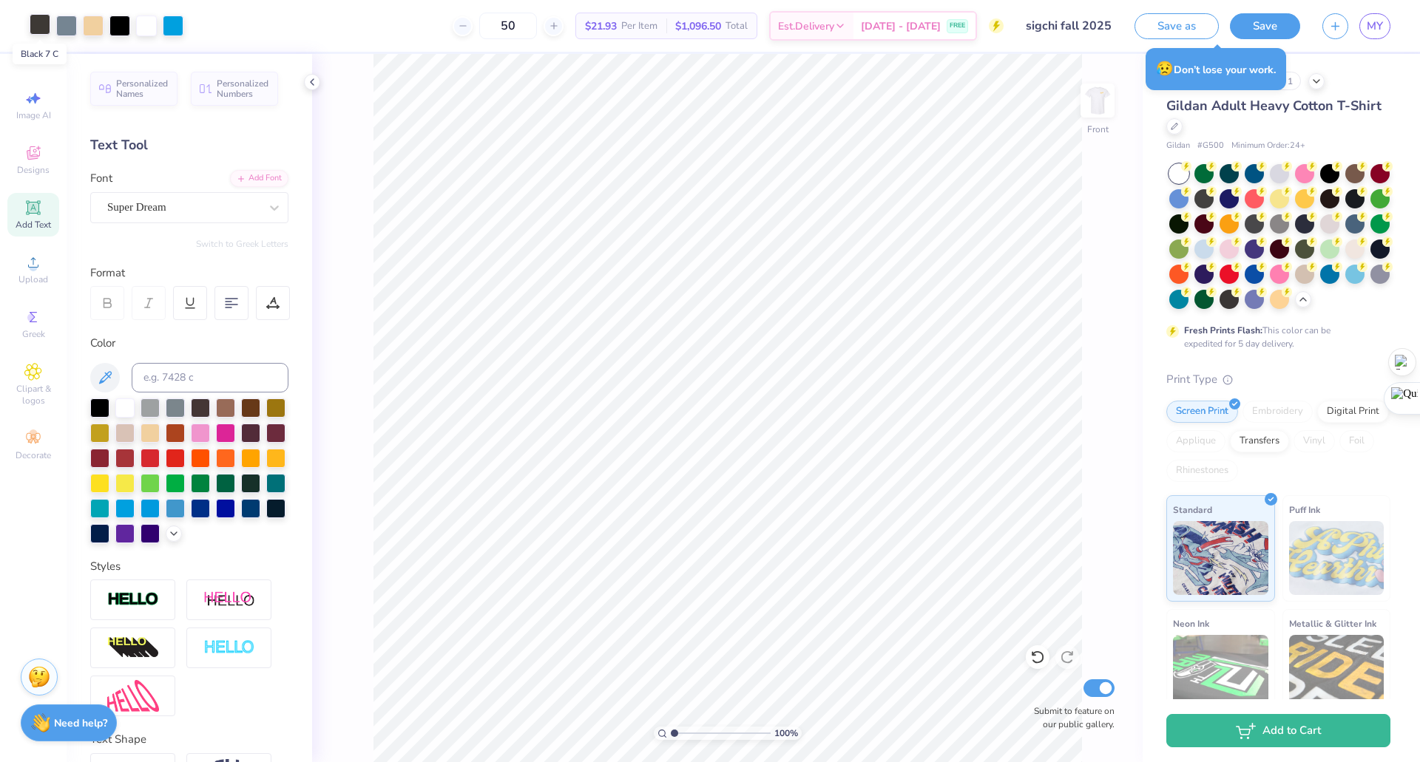
click at [38, 26] on div at bounding box center [40, 24] width 21 height 21
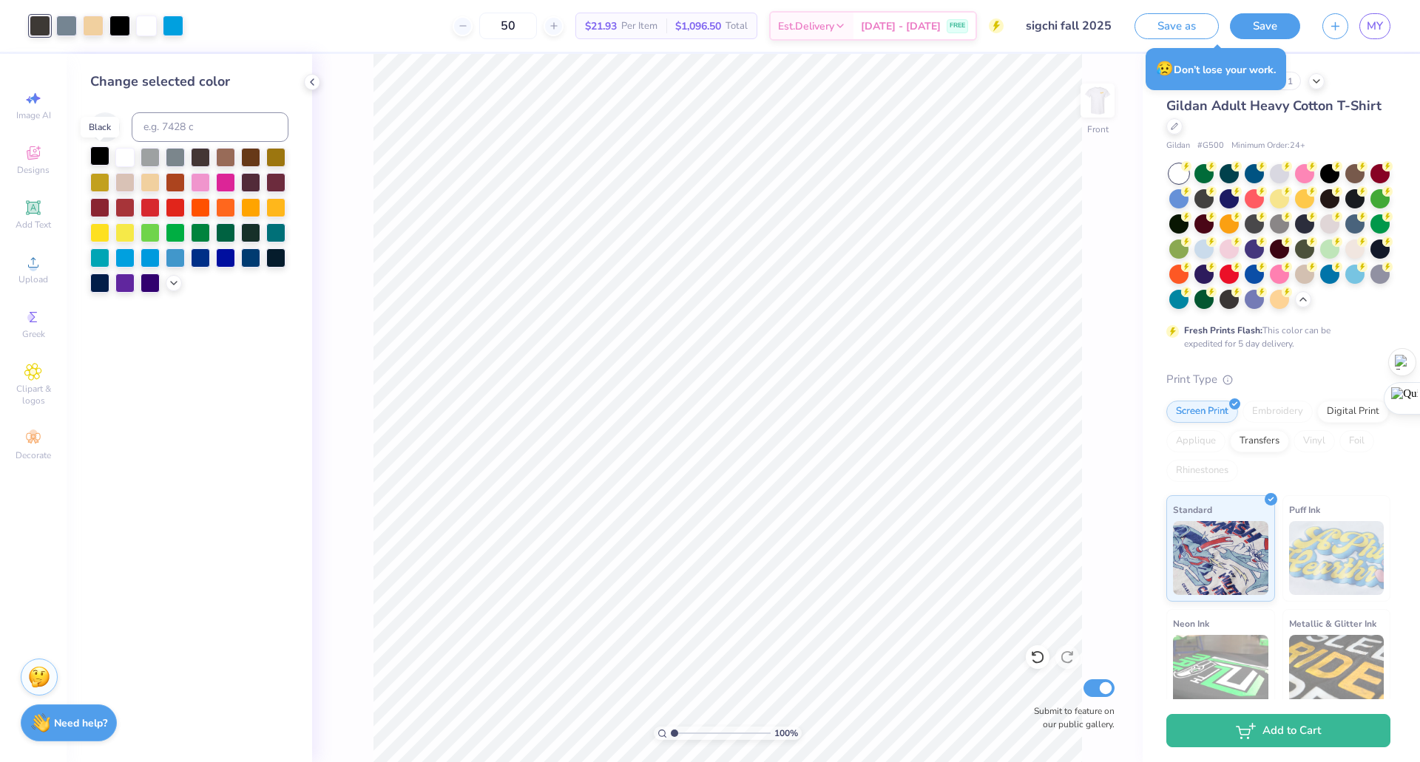
click at [94, 153] on div at bounding box center [99, 155] width 19 height 19
click at [92, 28] on div at bounding box center [93, 24] width 21 height 21
click at [123, 231] on div at bounding box center [124, 231] width 19 height 19
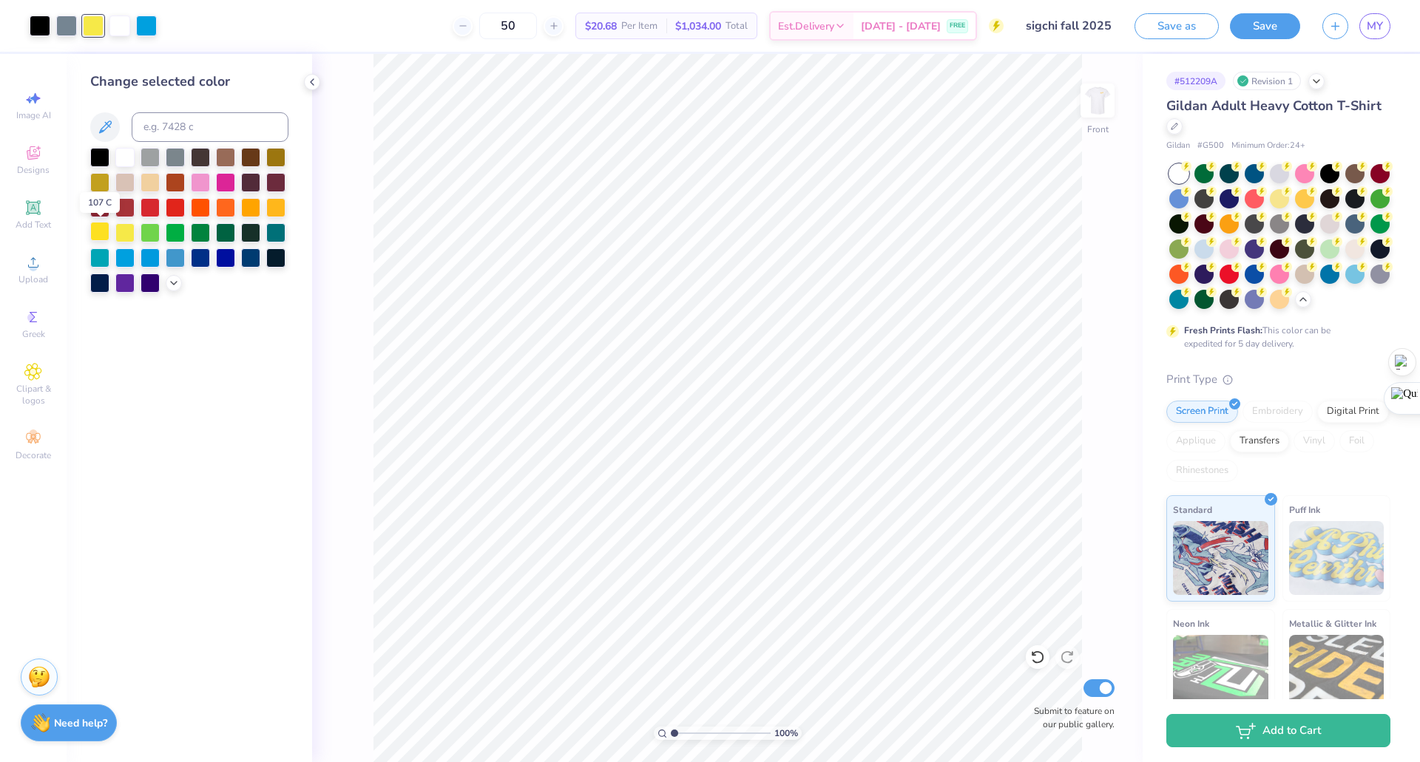
click at [95, 231] on div at bounding box center [99, 231] width 19 height 19
click at [152, 180] on div at bounding box center [150, 181] width 19 height 19
click at [141, 16] on div at bounding box center [146, 24] width 21 height 21
click at [174, 256] on div at bounding box center [175, 256] width 19 height 19
click at [151, 260] on div at bounding box center [150, 256] width 19 height 19
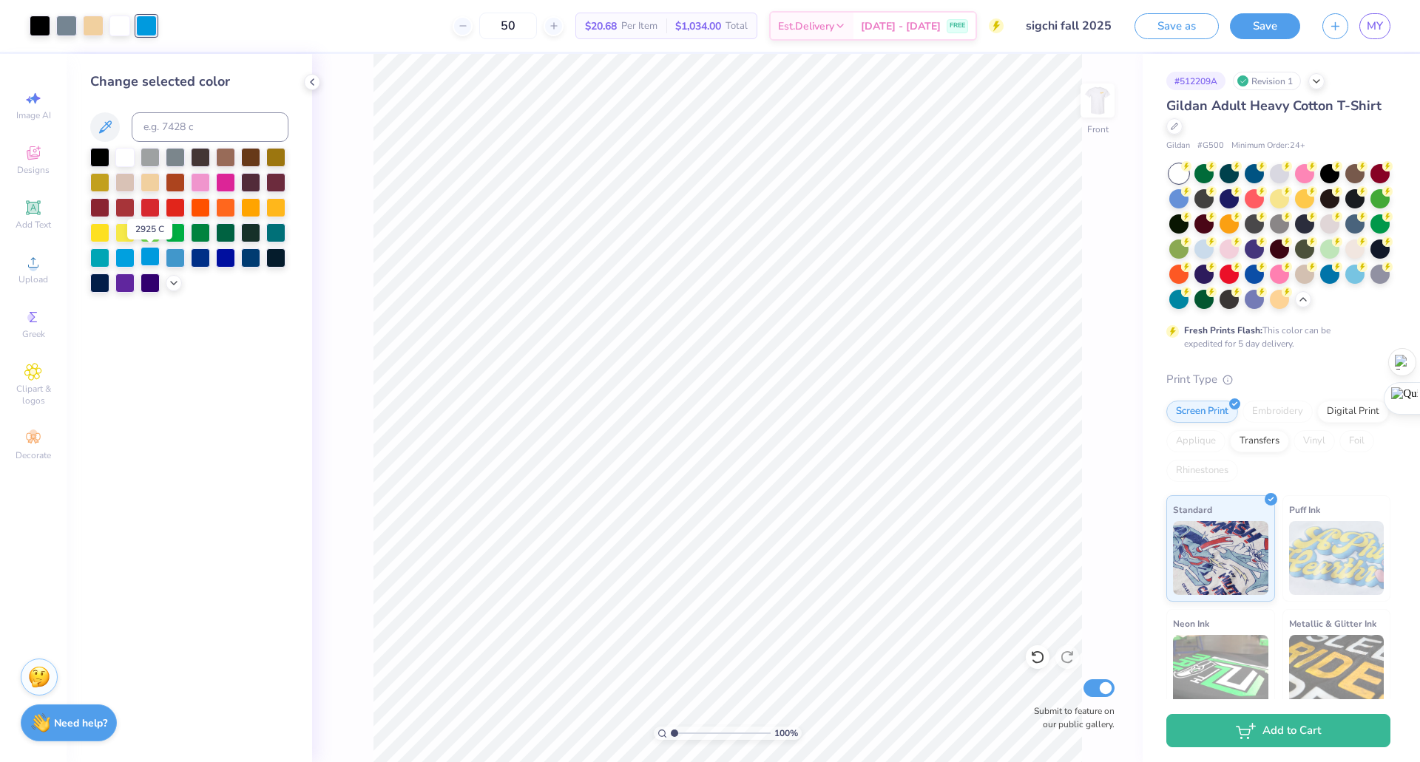
click at [144, 255] on div at bounding box center [150, 256] width 19 height 19
click at [126, 256] on div at bounding box center [124, 256] width 19 height 19
click at [198, 239] on div at bounding box center [200, 231] width 19 height 19
click at [277, 233] on div at bounding box center [275, 231] width 19 height 19
click at [98, 263] on div at bounding box center [99, 256] width 19 height 19
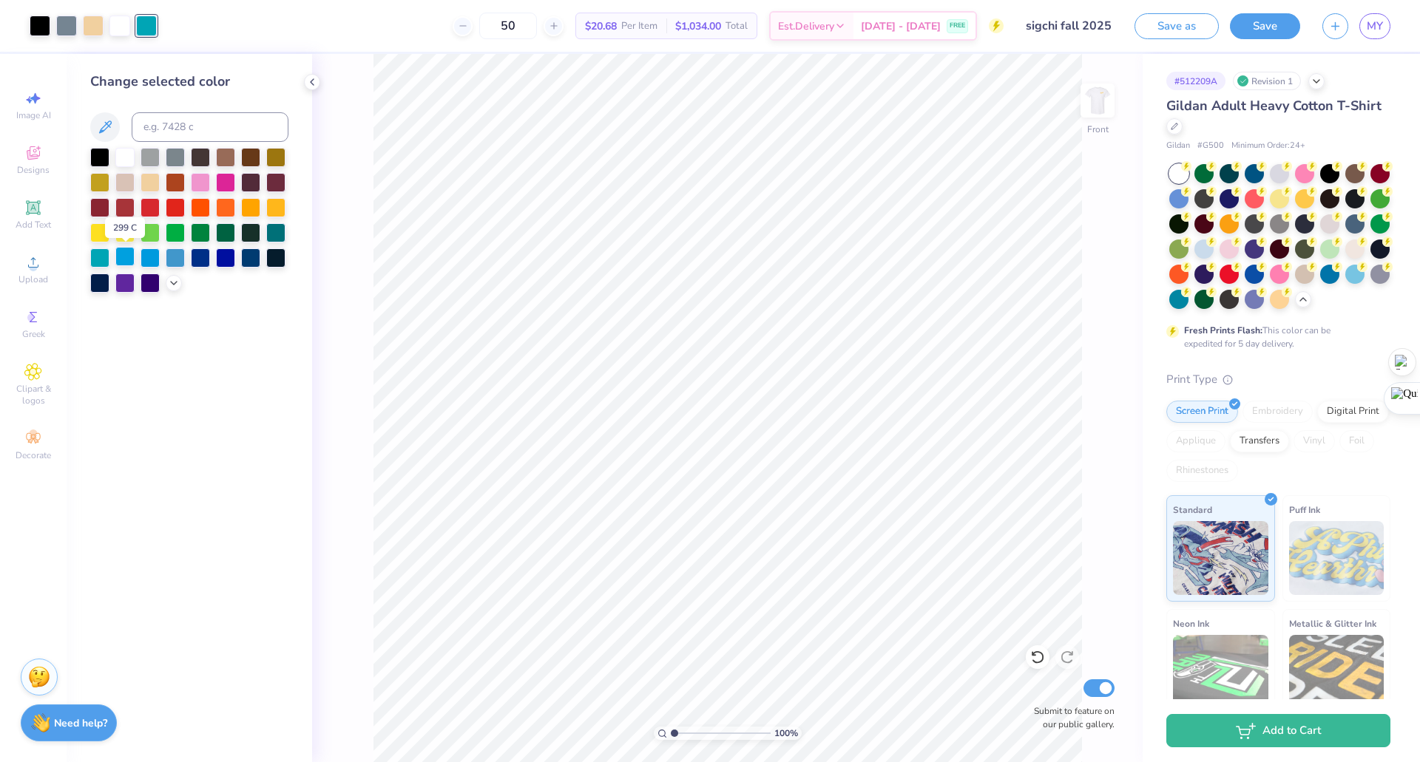
click at [125, 259] on div at bounding box center [124, 256] width 19 height 19
click at [147, 257] on div at bounding box center [150, 256] width 19 height 19
click at [174, 256] on div at bounding box center [175, 256] width 19 height 19
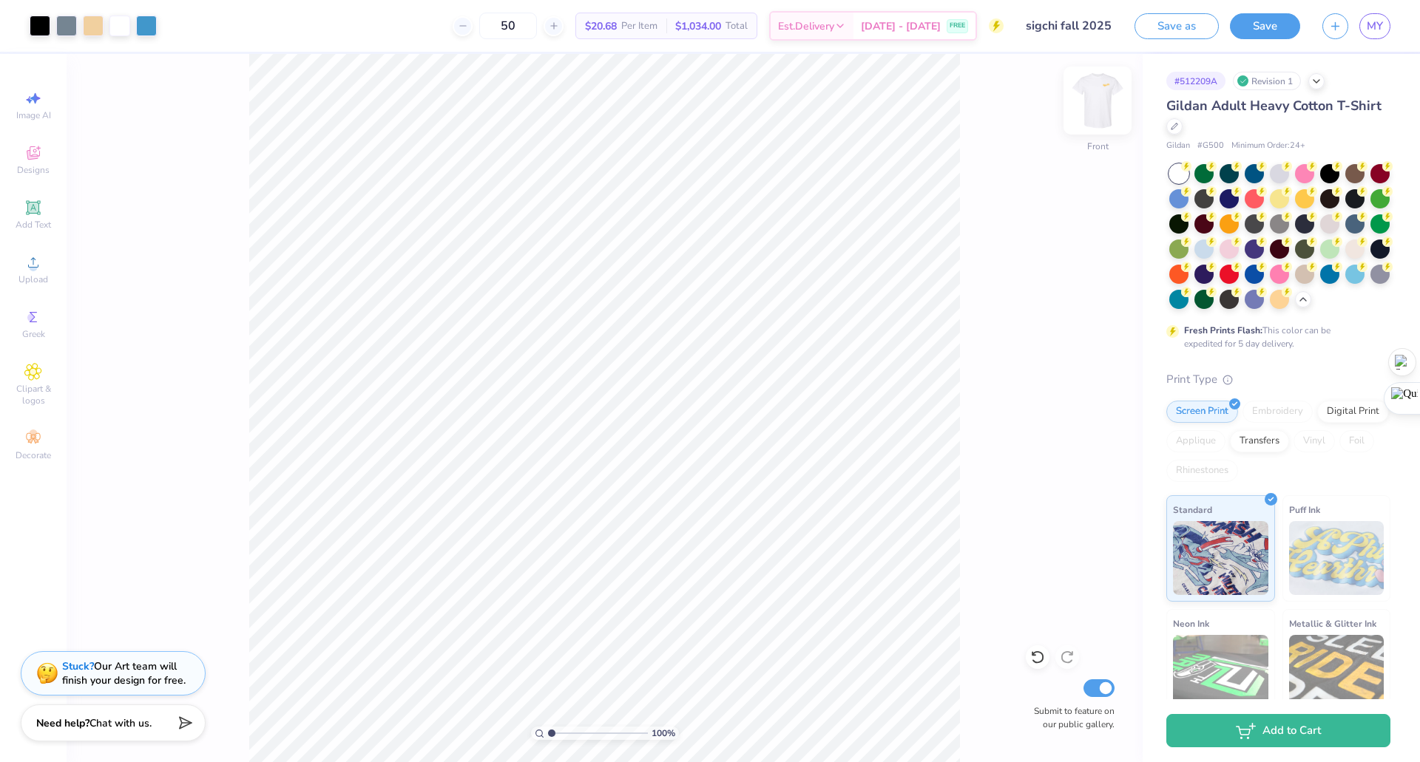
click at [1093, 110] on img at bounding box center [1097, 100] width 59 height 59
click at [1095, 108] on img at bounding box center [1097, 100] width 59 height 59
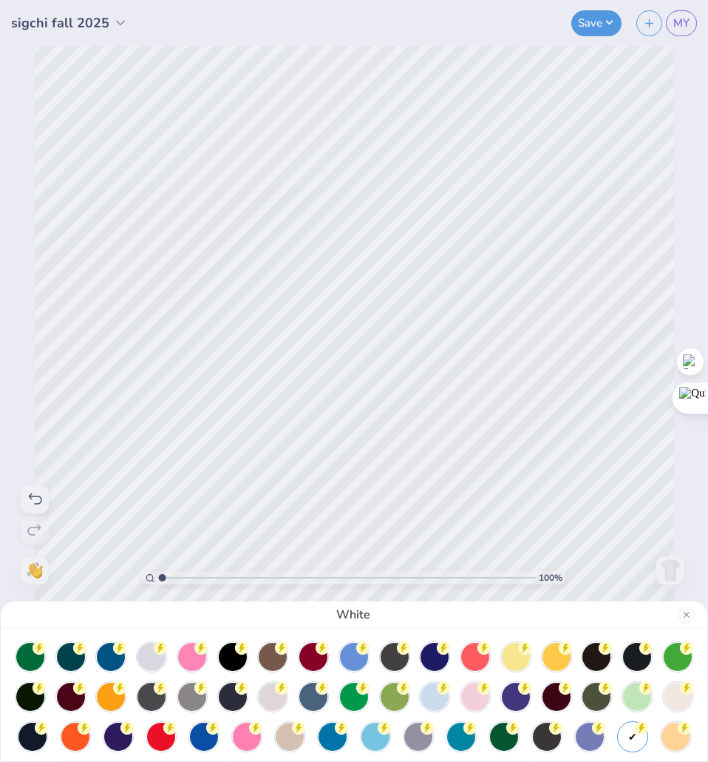
click at [523, 430] on div "White" at bounding box center [354, 381] width 708 height 762
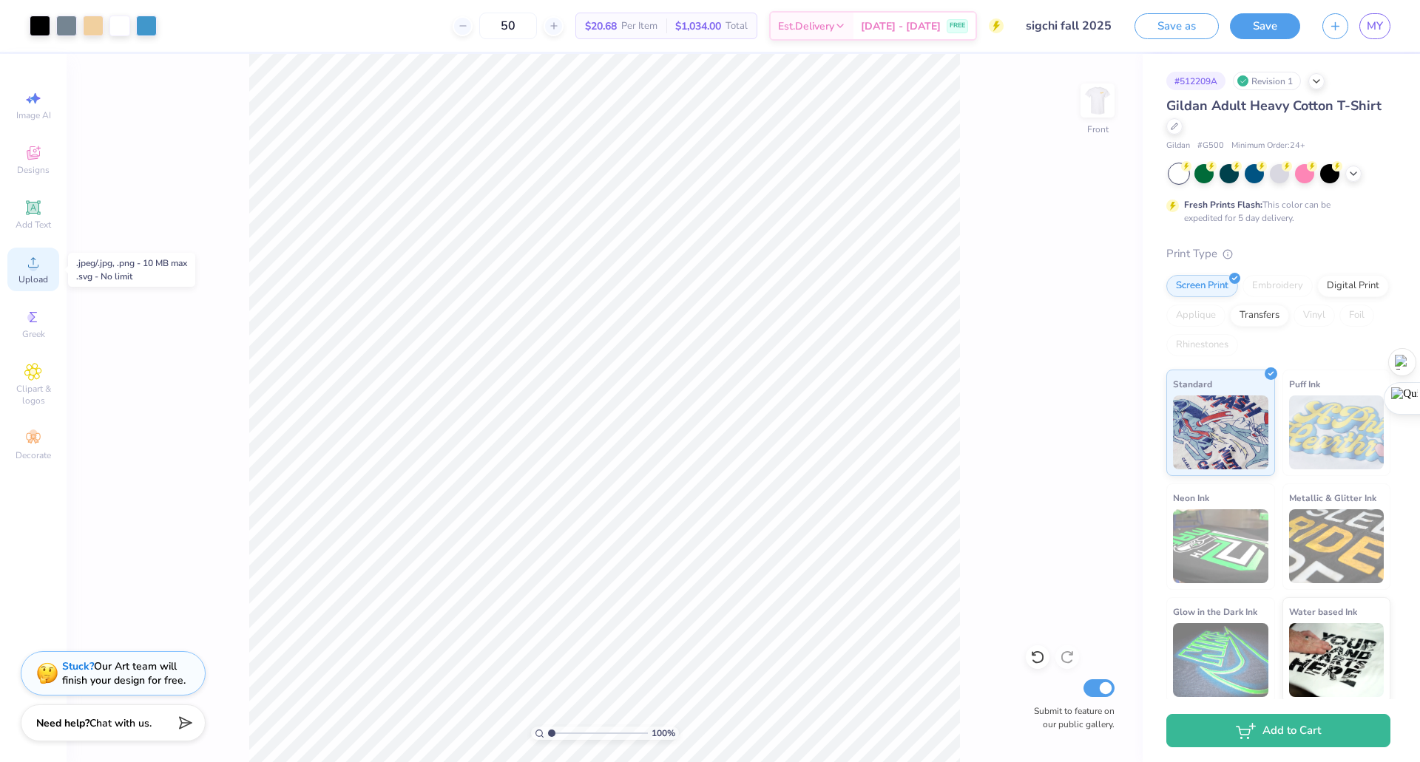
click at [32, 272] on div "Upload" at bounding box center [33, 270] width 52 height 44
click at [47, 265] on div "Upload" at bounding box center [33, 270] width 52 height 44
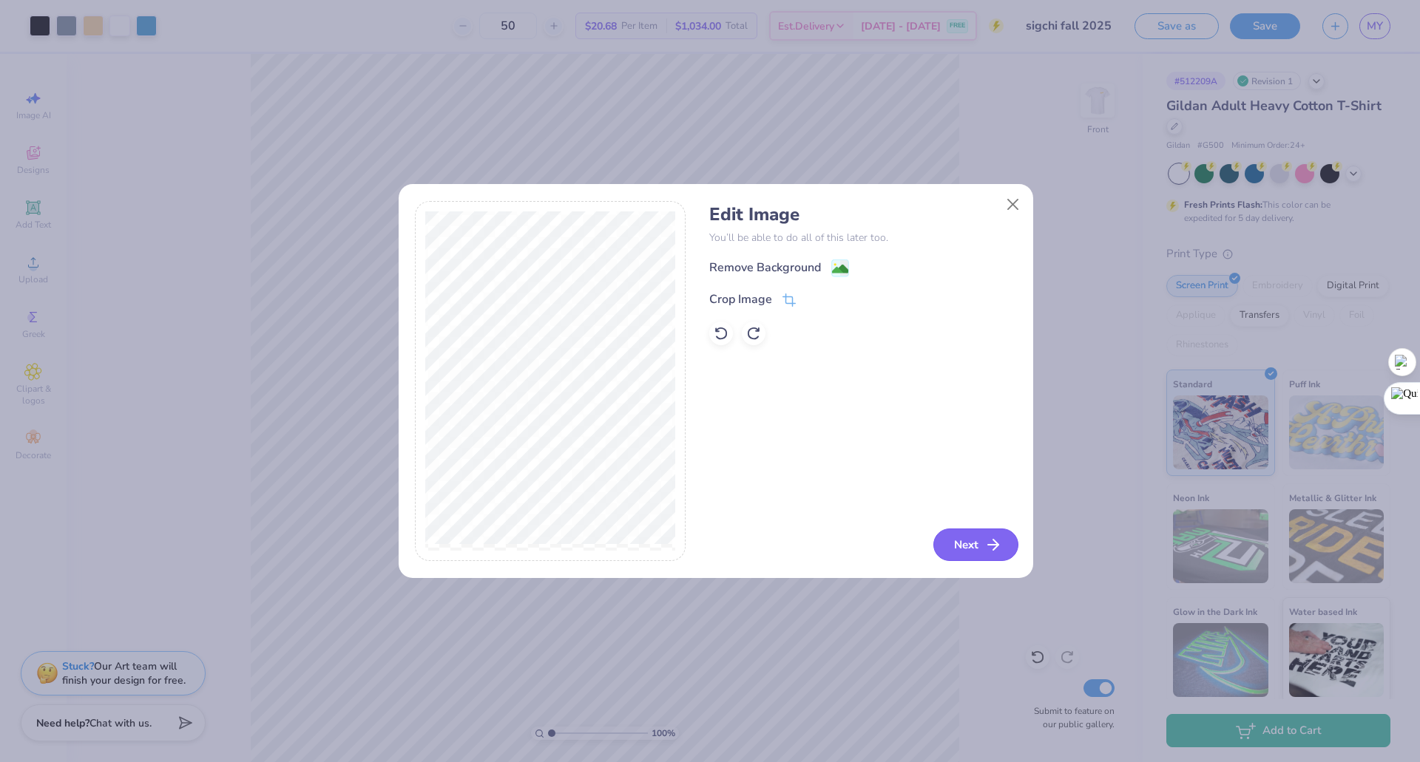
click at [972, 548] on button "Next" at bounding box center [975, 545] width 85 height 33
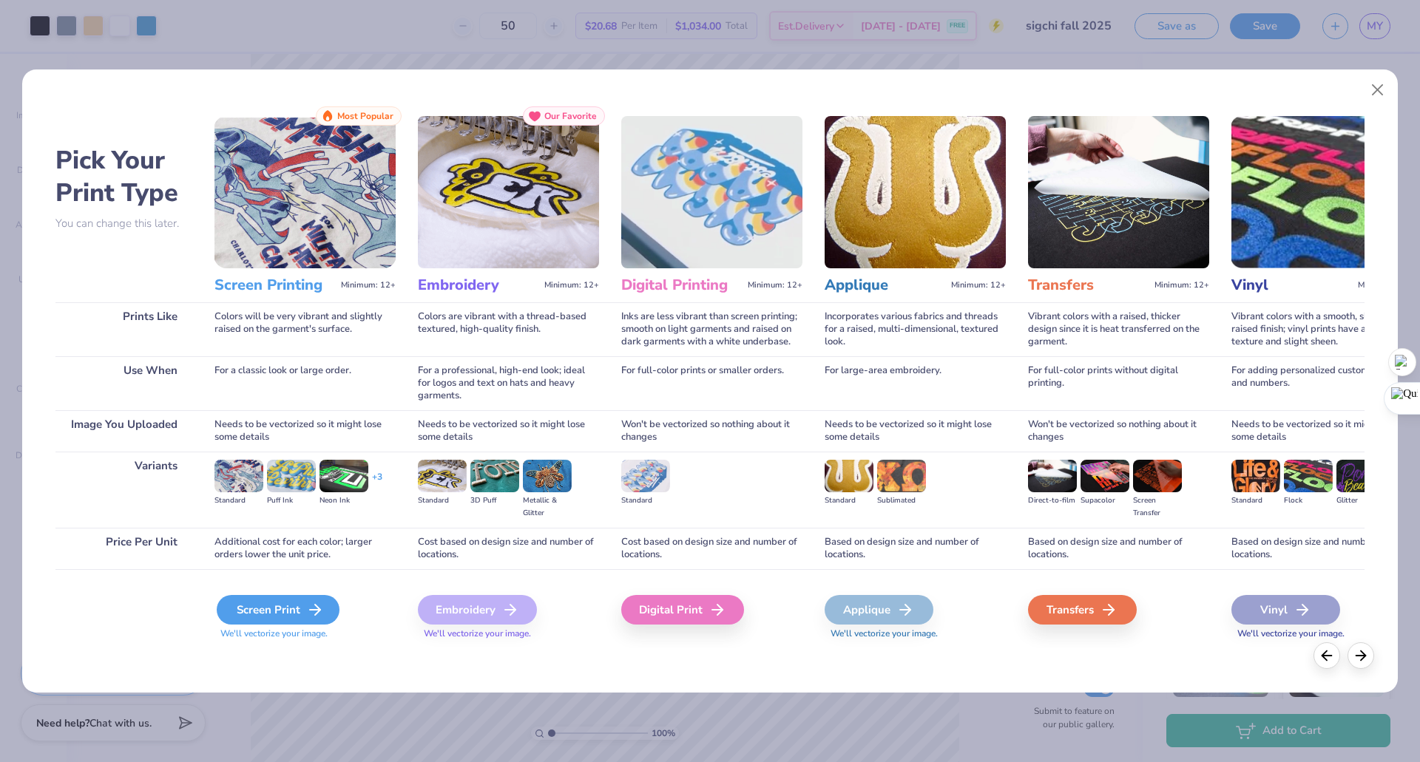
click at [288, 603] on div "Screen Print" at bounding box center [278, 610] width 123 height 30
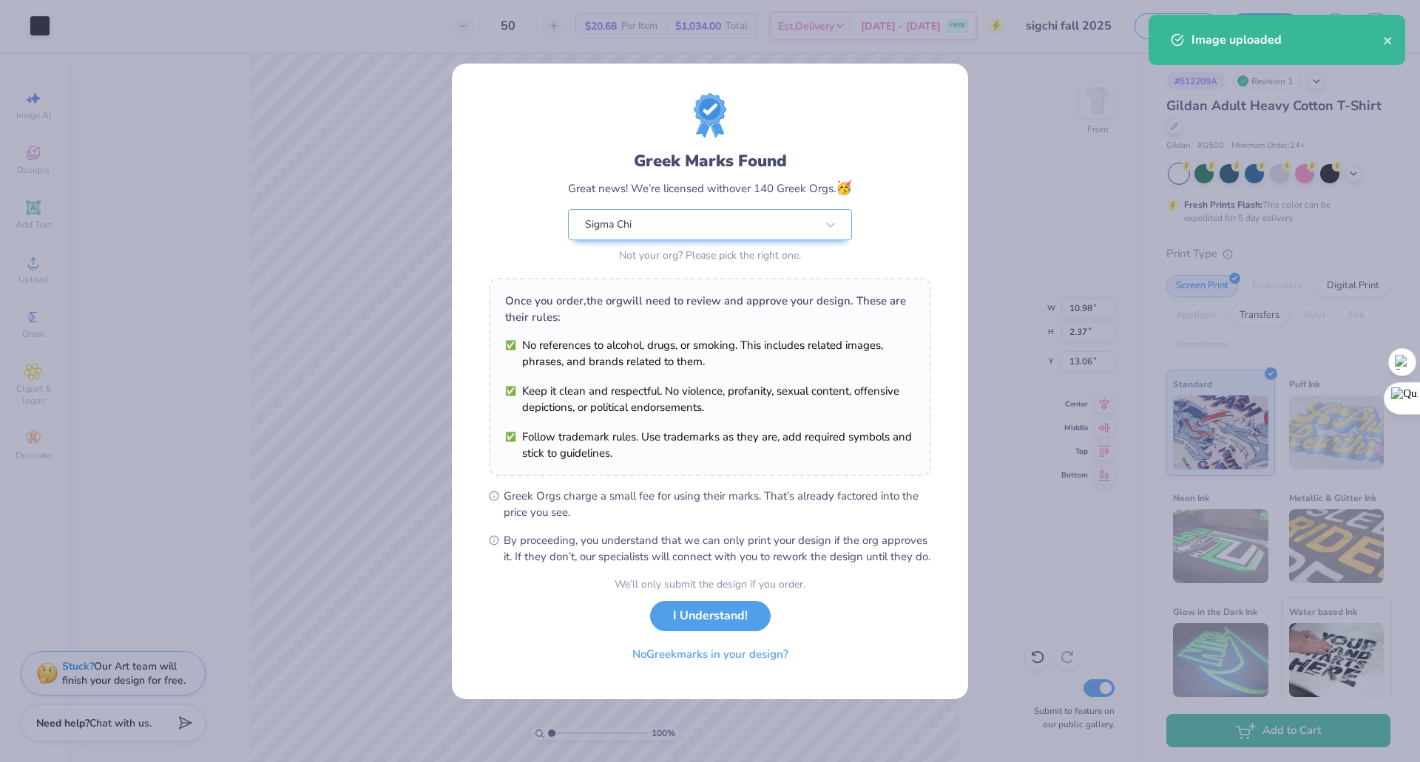
click at [33, 257] on div "Greek Marks Found Great news! We’re licensed with over 140 Greek Orgs. 🥳 Sigma …" at bounding box center [710, 381] width 1420 height 762
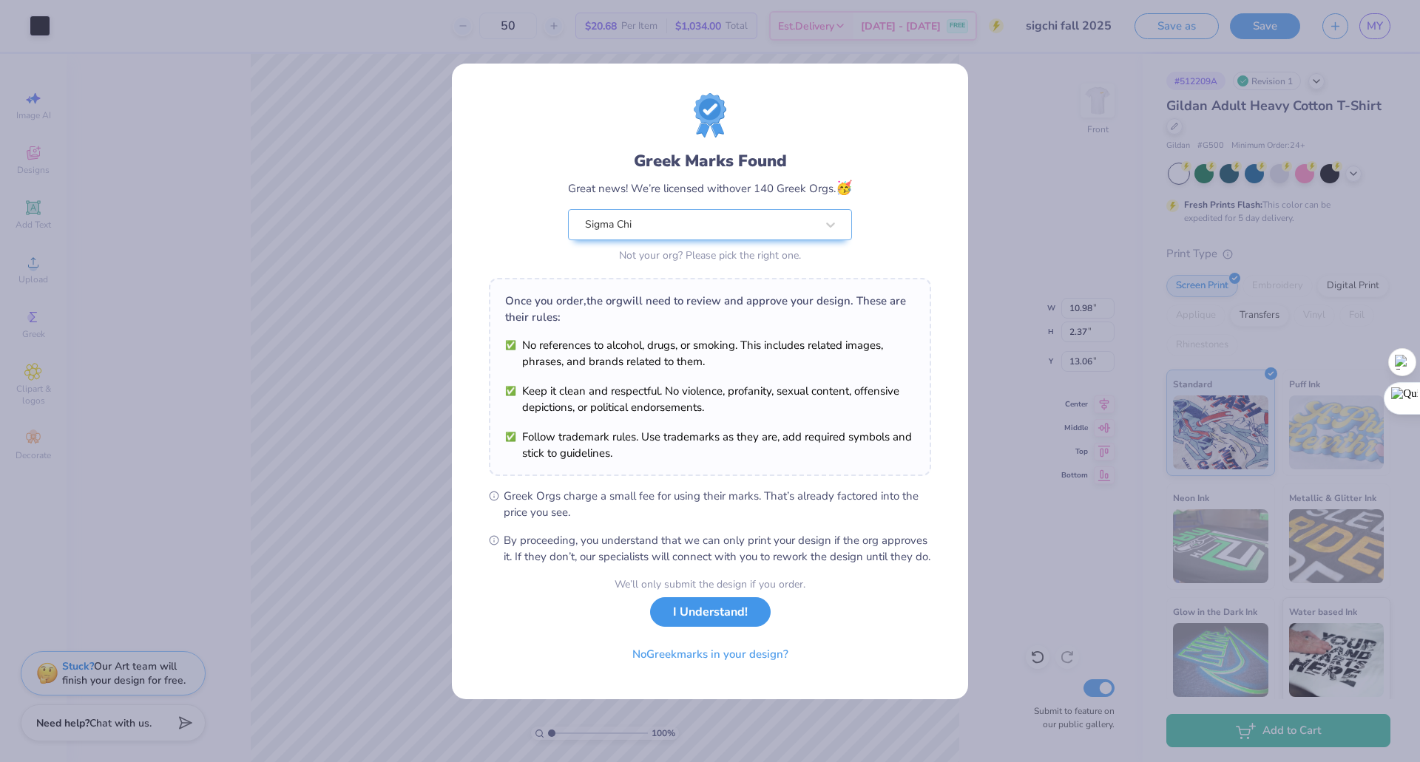
click at [712, 628] on button "I Understand!" at bounding box center [710, 613] width 121 height 30
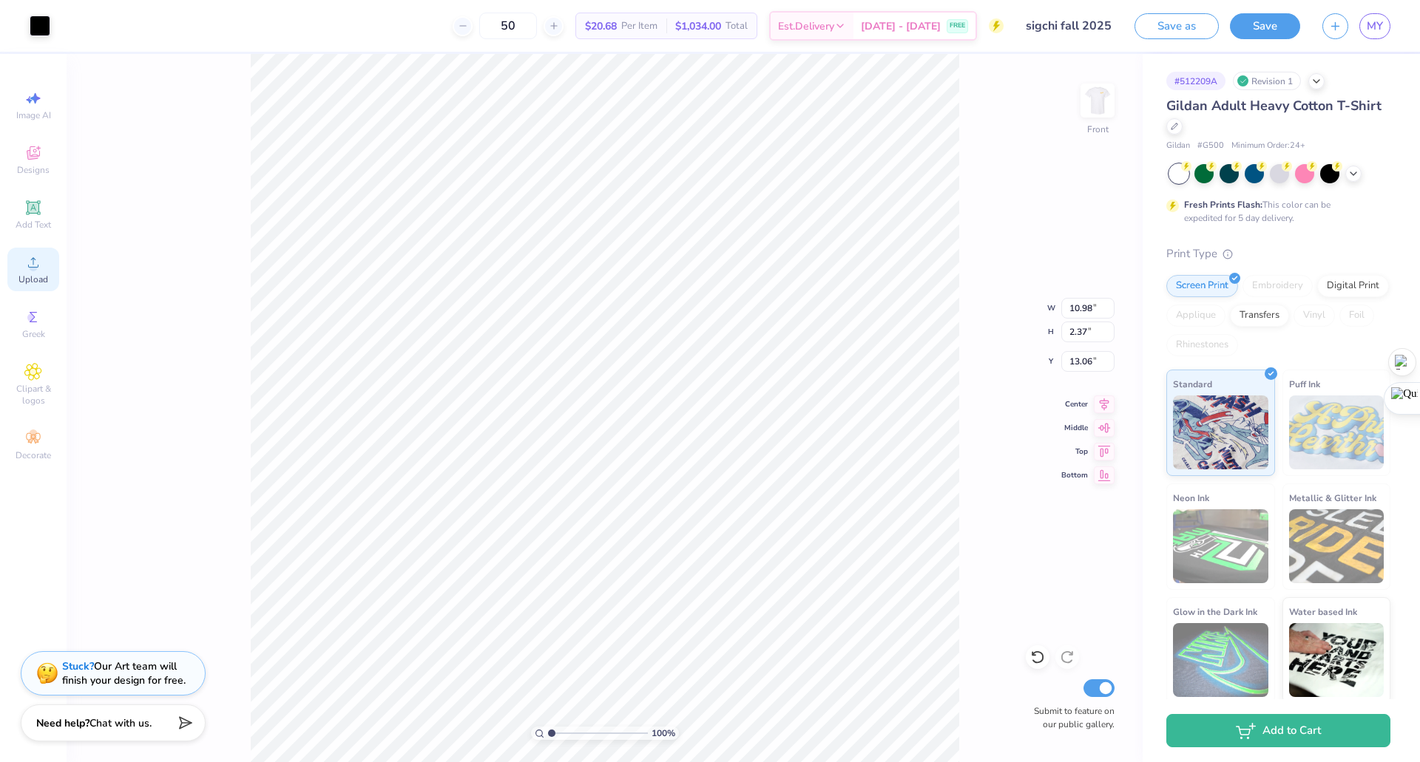
click at [35, 270] on circle at bounding box center [33, 267] width 8 height 8
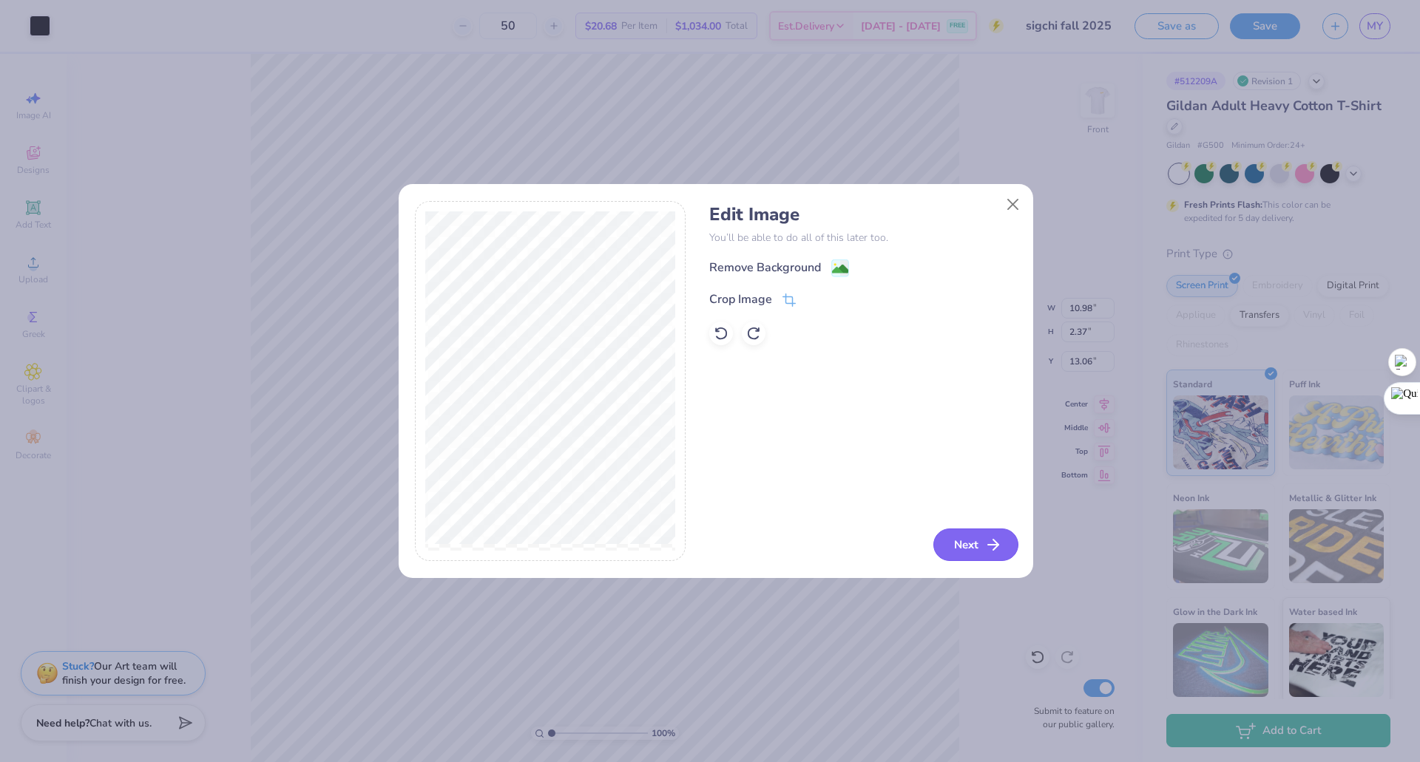
click at [961, 550] on button "Next" at bounding box center [975, 545] width 85 height 33
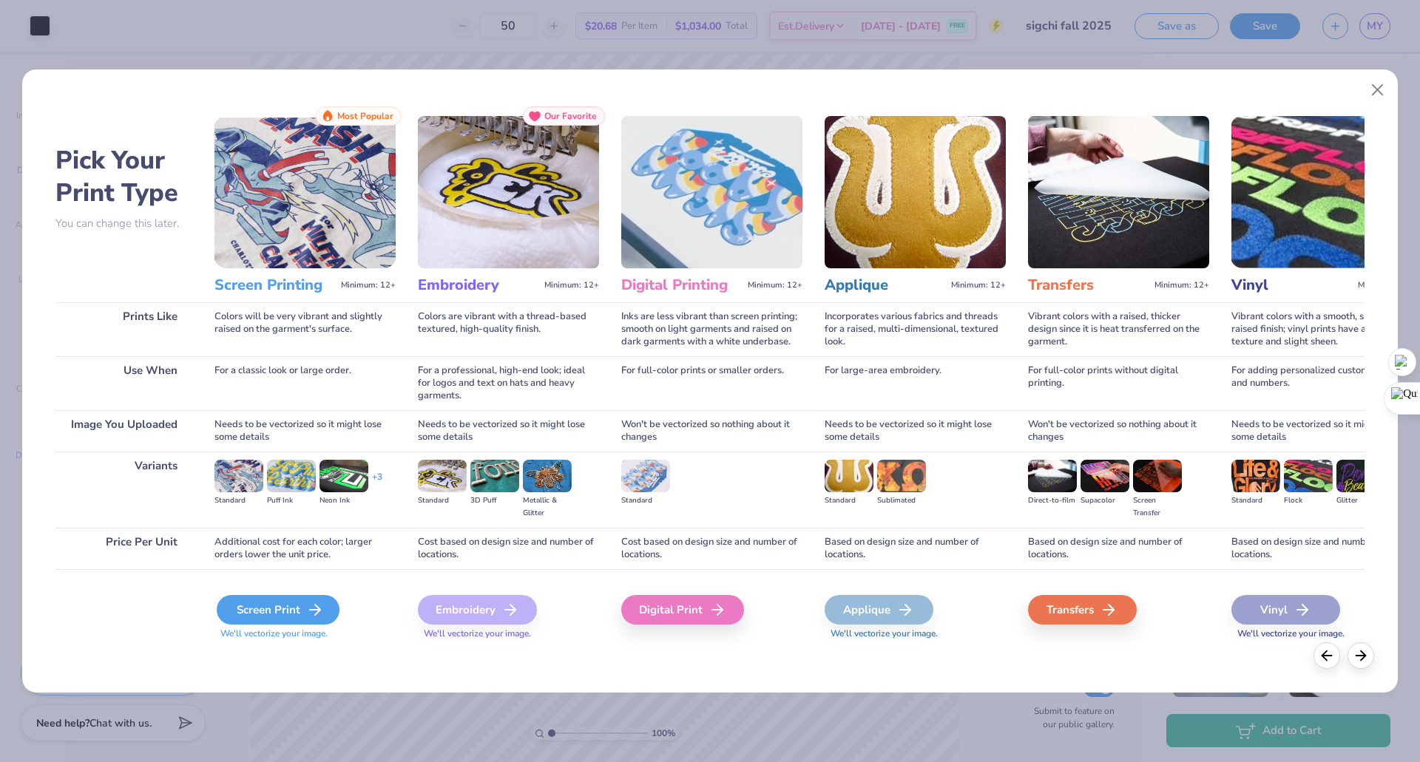
click at [241, 604] on div "Screen Print" at bounding box center [278, 610] width 123 height 30
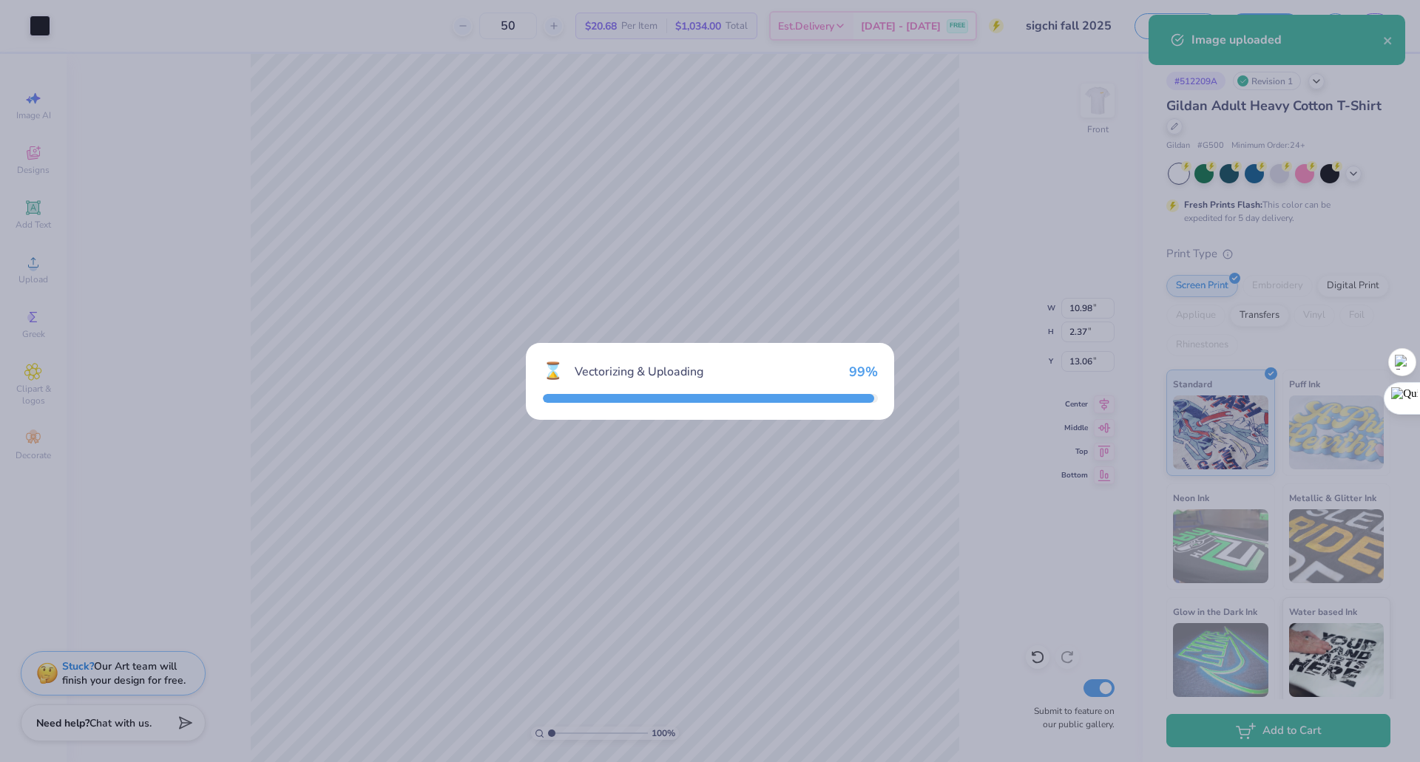
type input "5.56"
type input "7.51"
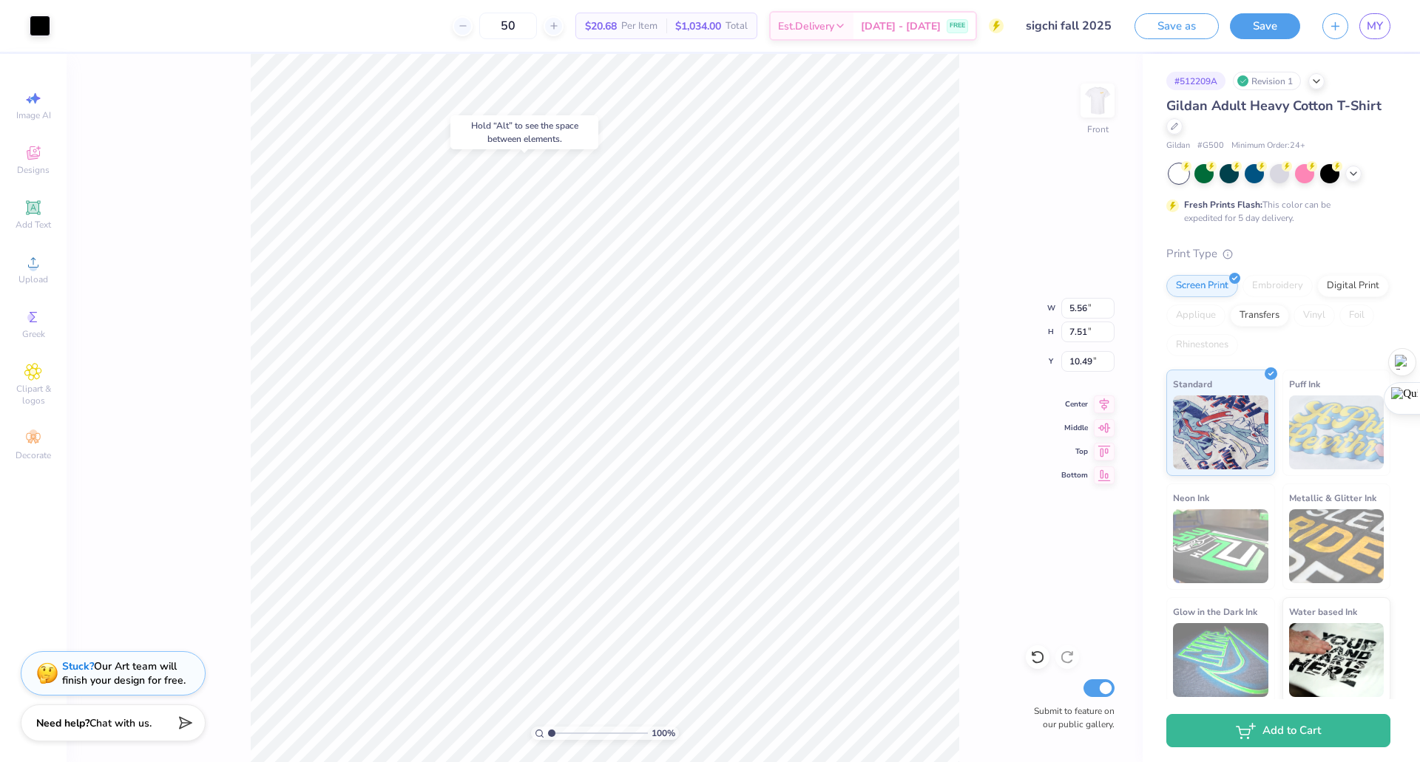
type input "3.00"
type input "1.89"
type input "2.56"
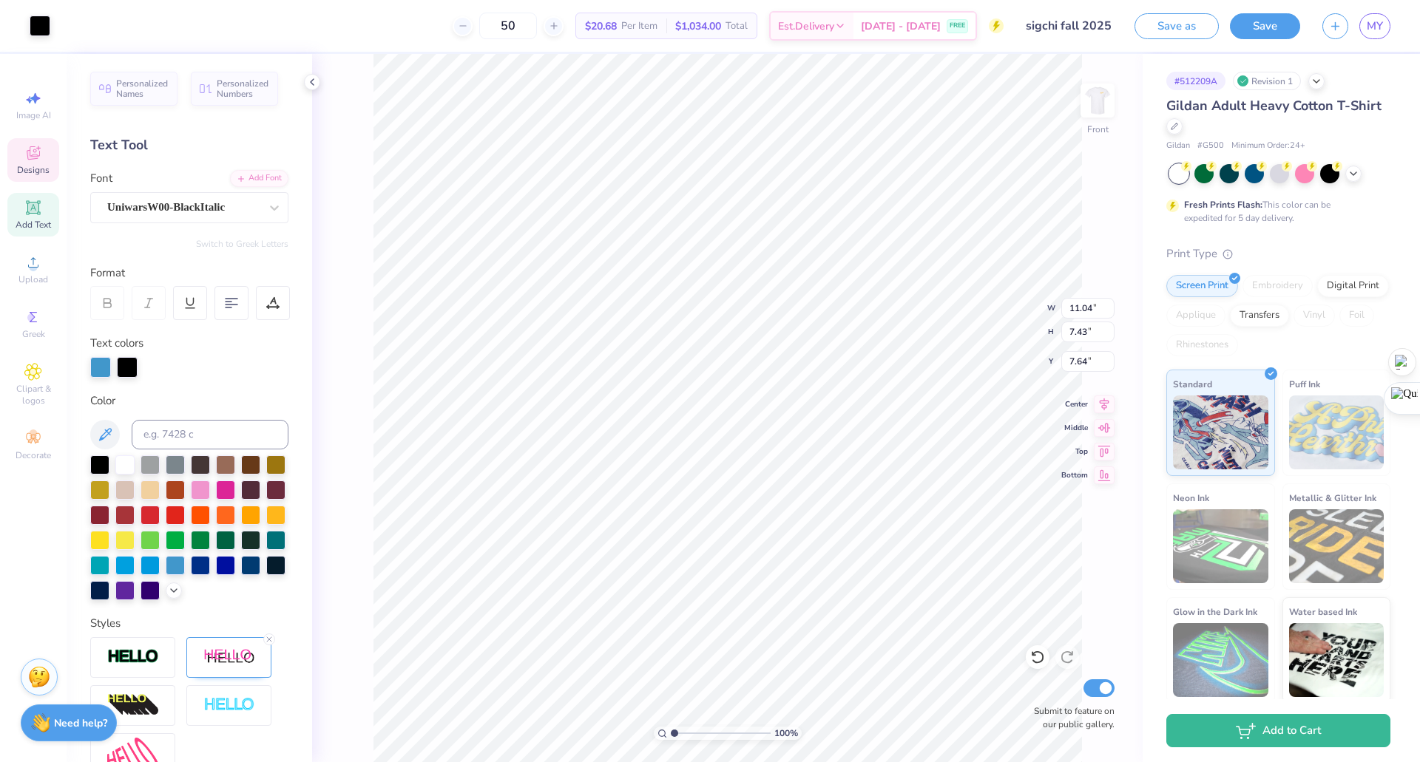
type input "11.04"
type input "7.43"
type input "7.64"
type input "14.13"
type input "11.27"
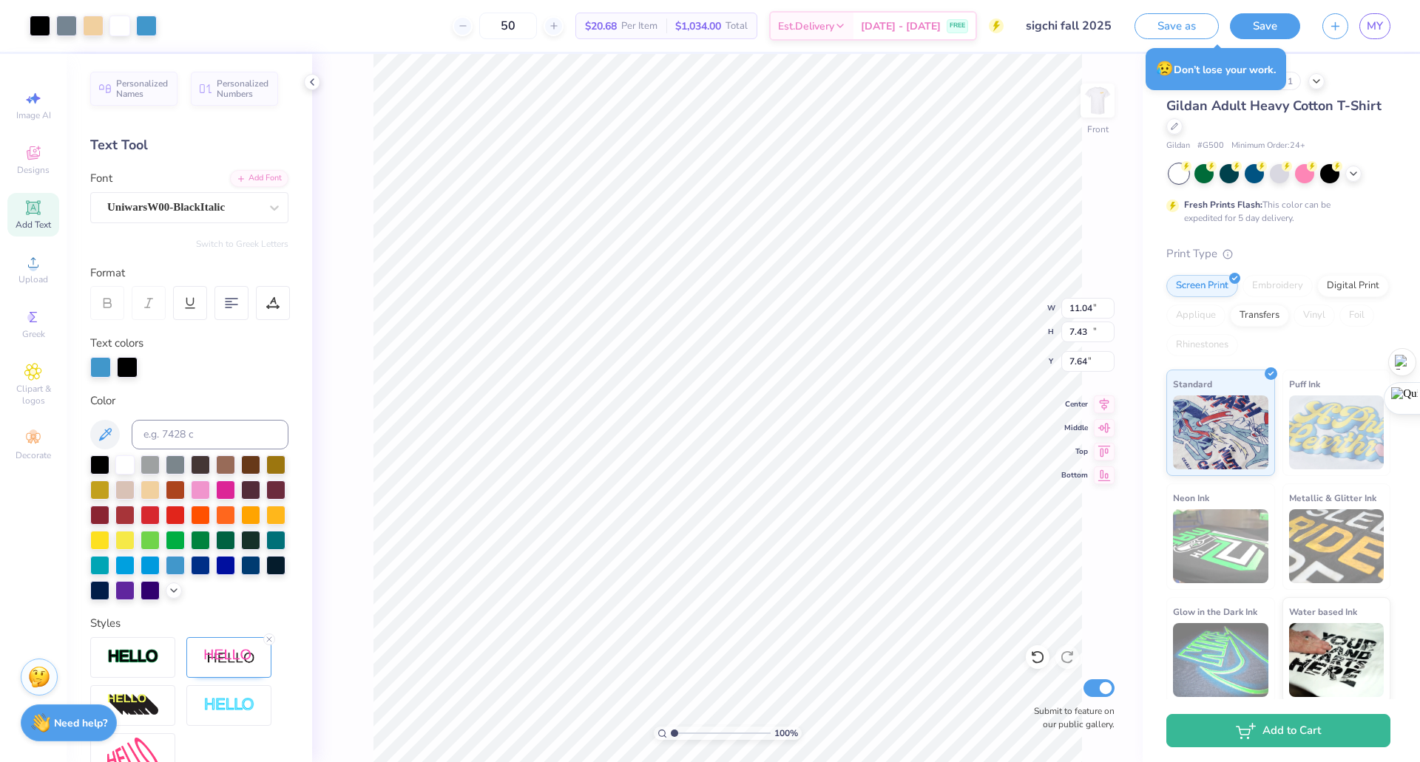
type input "4.68"
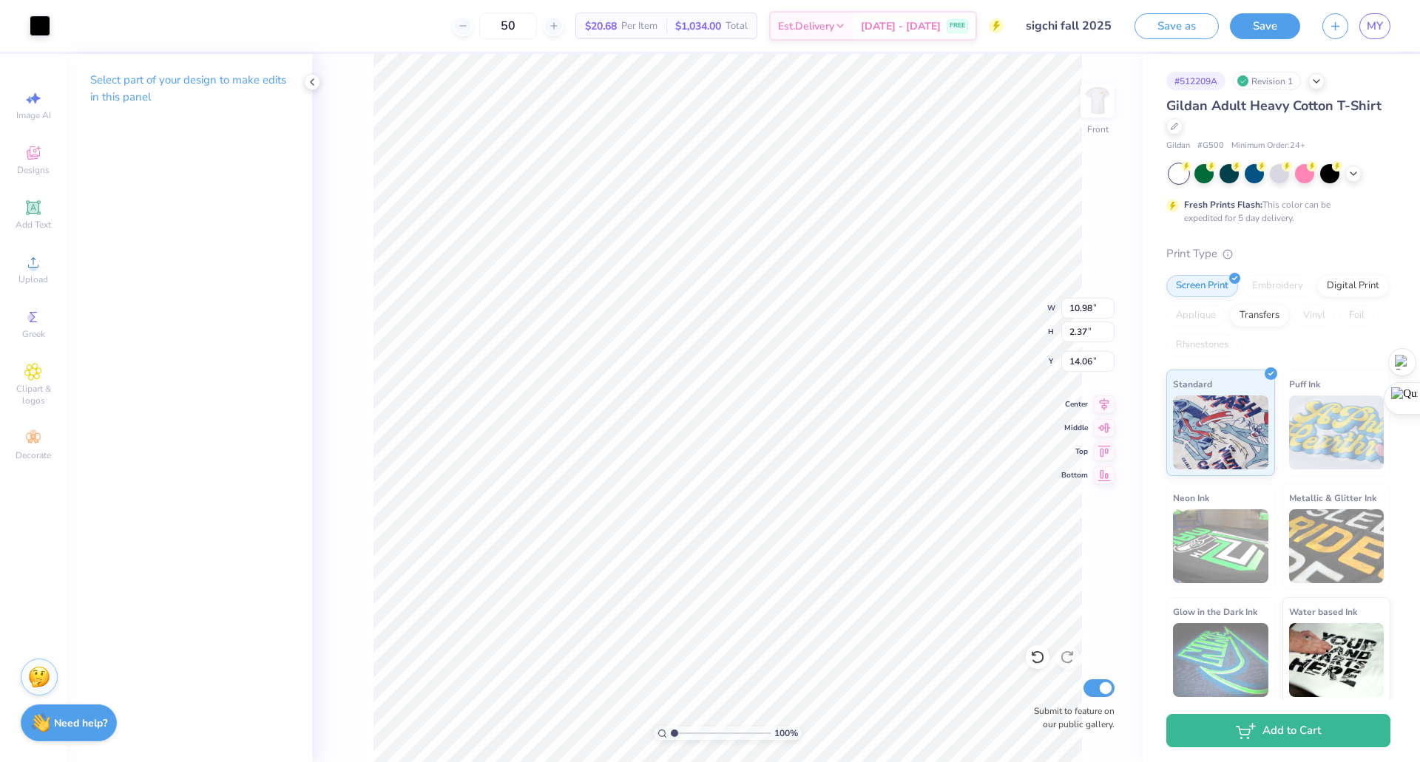
type input "25.33"
type input "9.38"
type input "2.28"
type input "6.86"
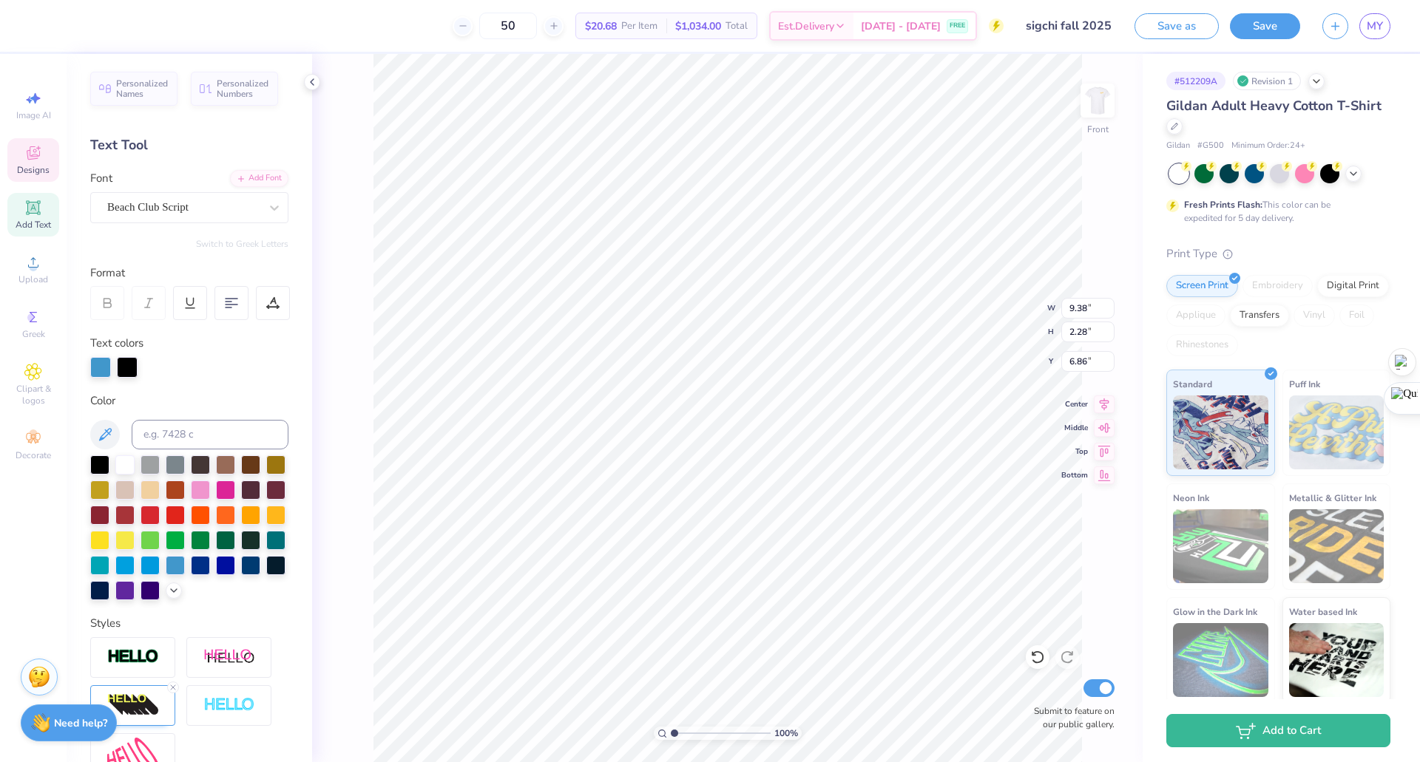
scroll to position [13, 2]
type textarea "F"
type textarea "Sigmachi"
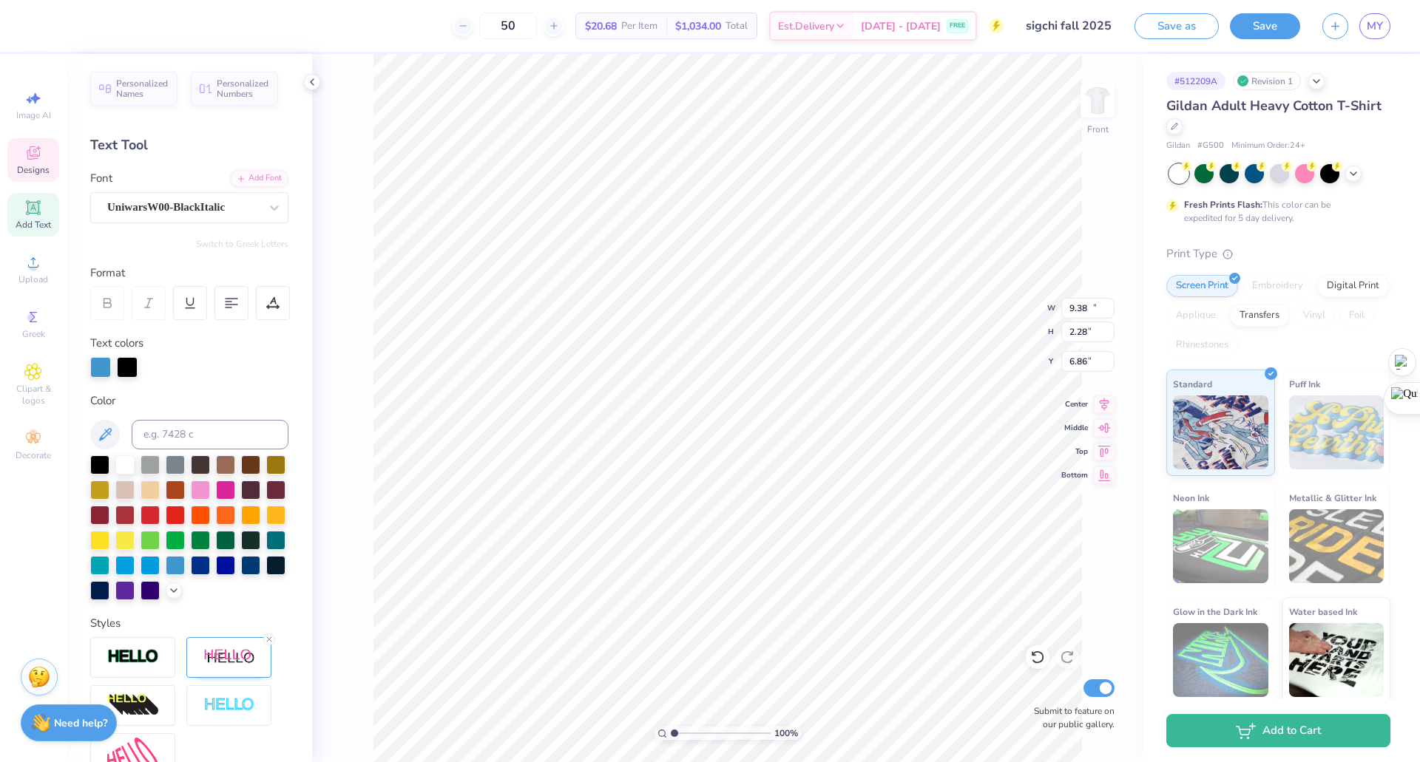
type input "14.13"
type input "1.37"
type input "5.68"
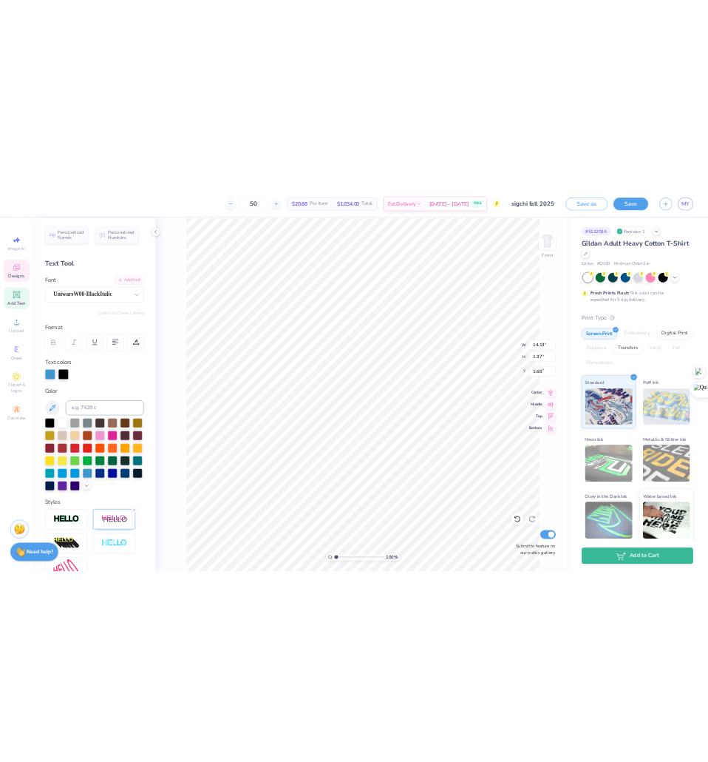
scroll to position [13, 4]
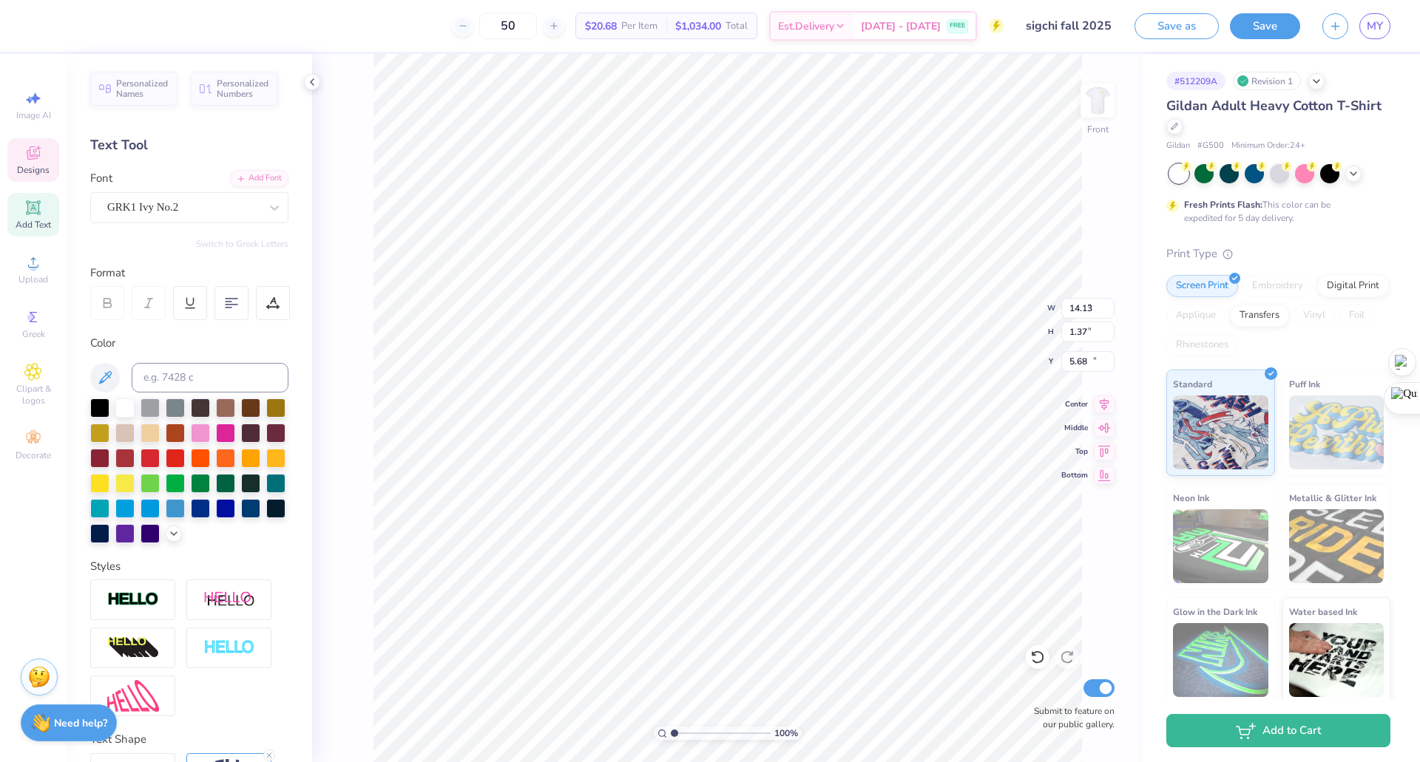
type input "0.76"
type input "0.57"
type input "14.72"
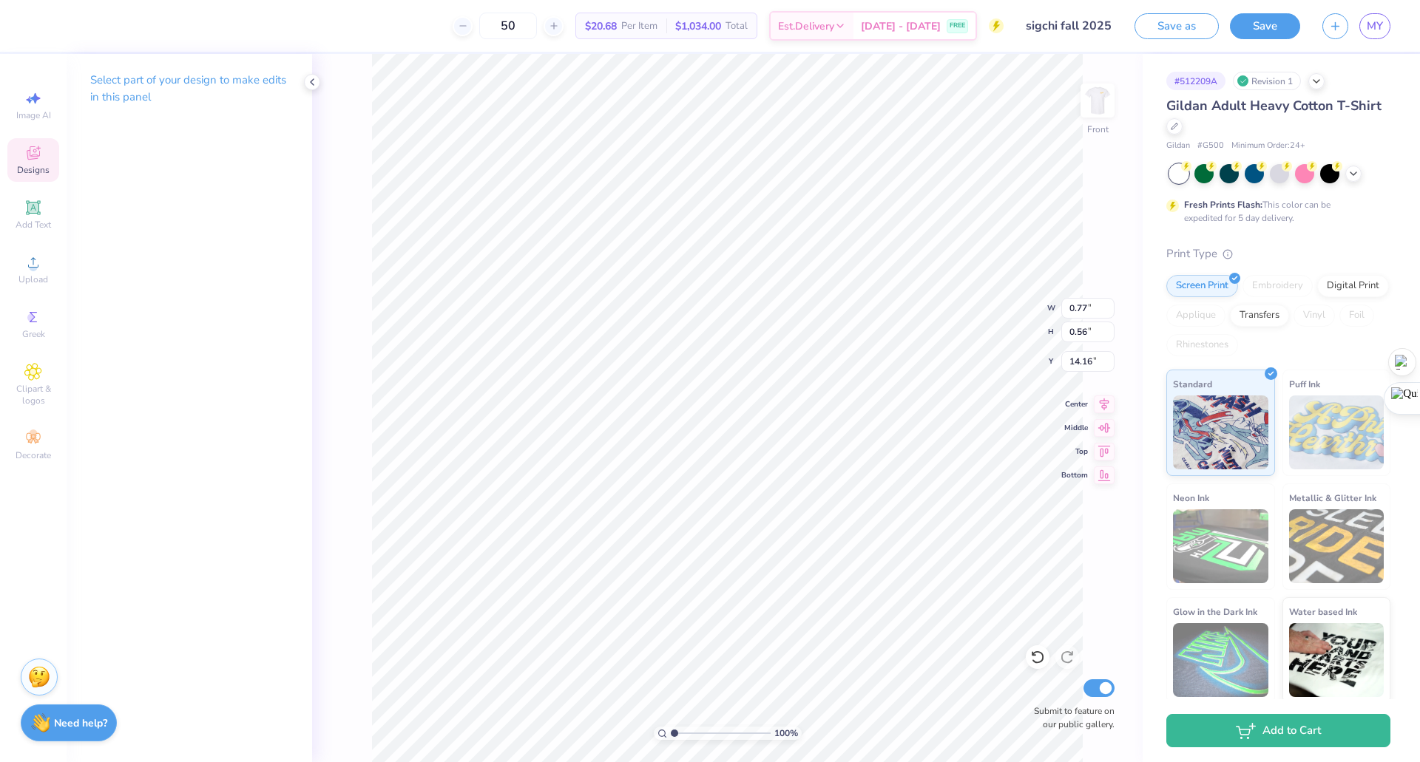
scroll to position [13, 1]
click at [33, 321] on circle at bounding box center [31, 318] width 8 height 8
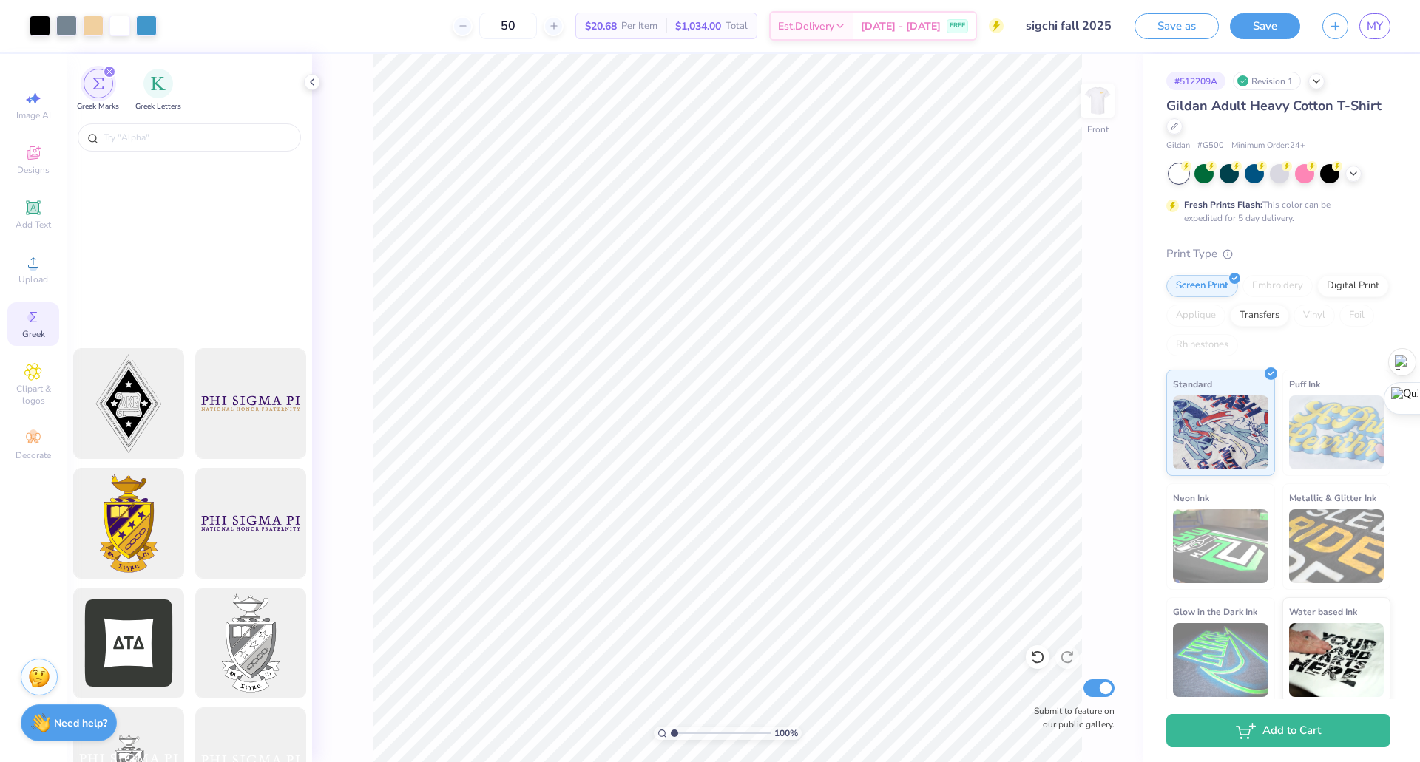
scroll to position [0, 0]
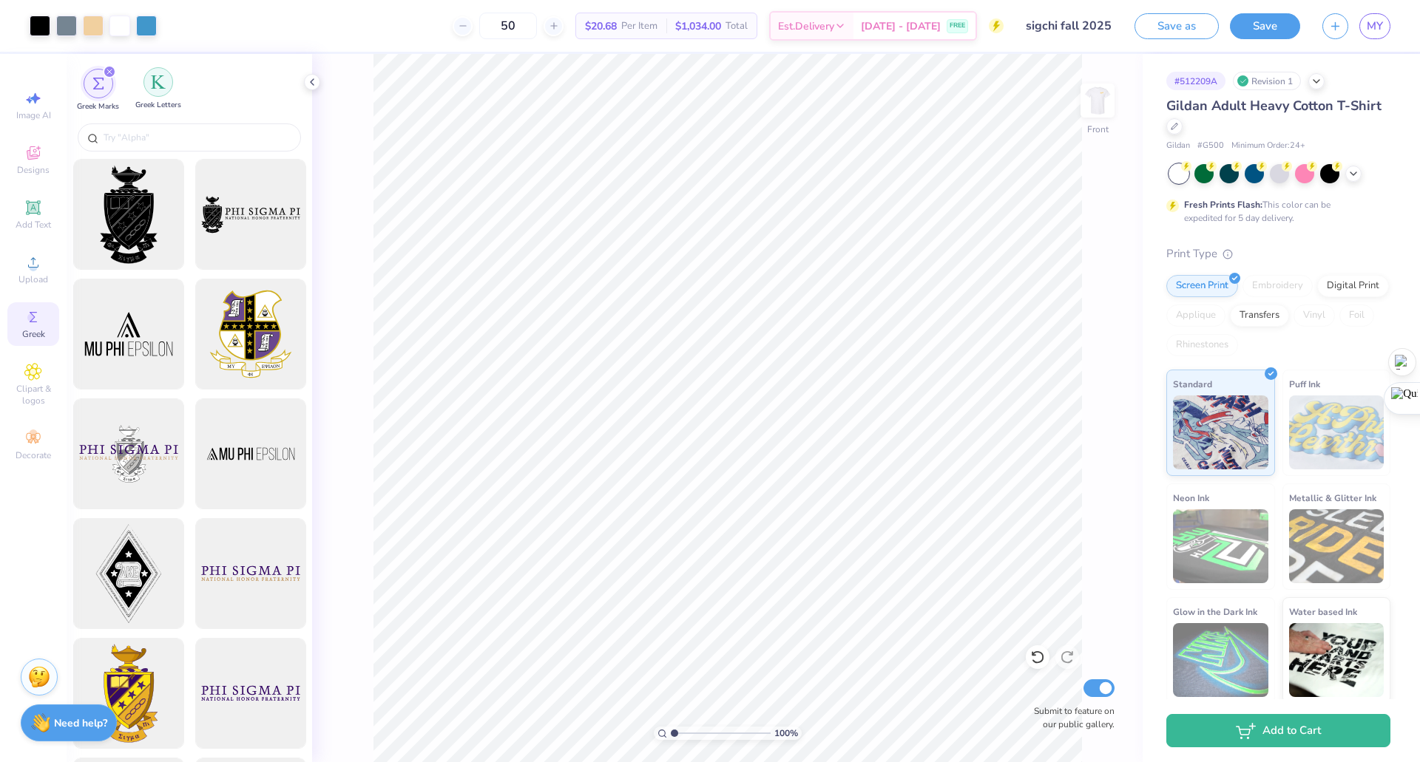
click at [161, 82] on img "filter for Greek Letters" at bounding box center [158, 82] width 15 height 15
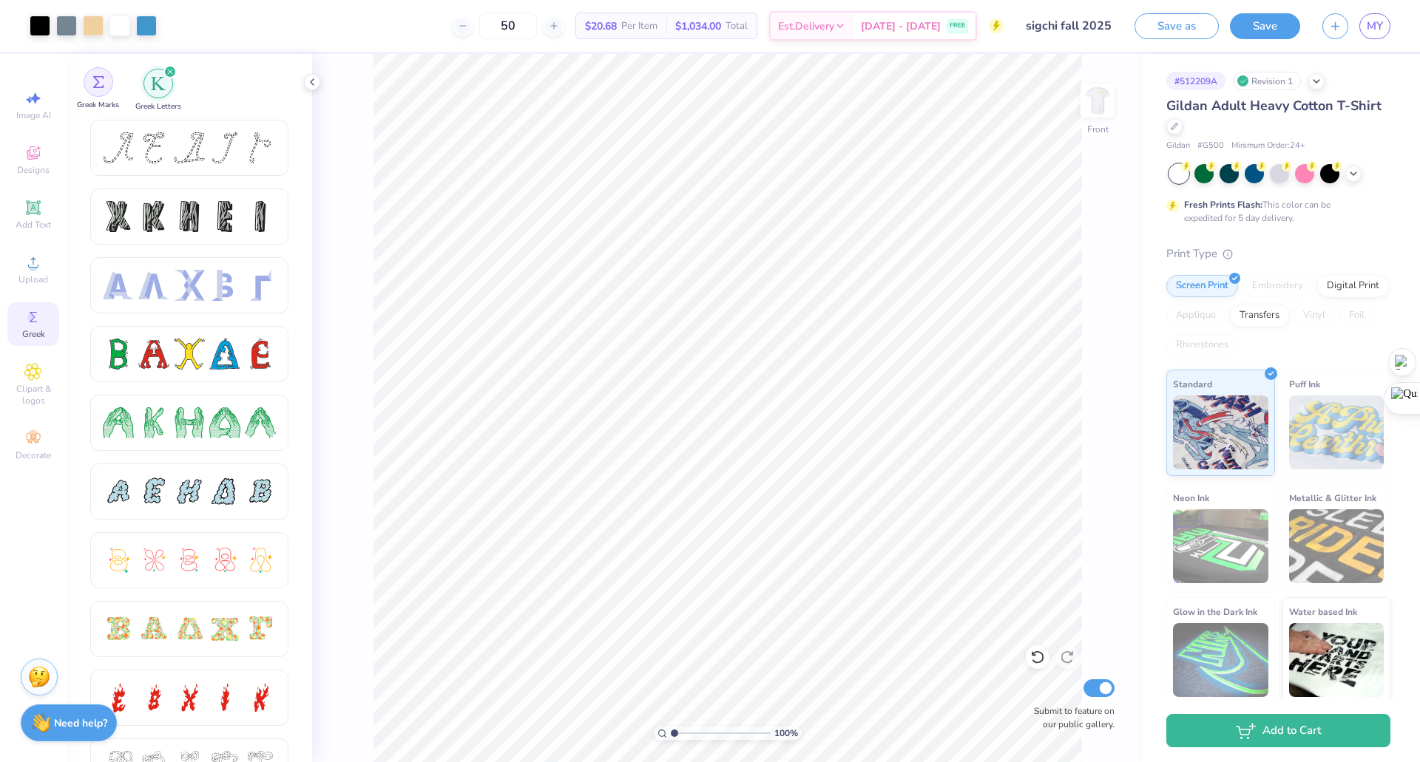
click at [96, 96] on div "filter for Greek Marks" at bounding box center [99, 82] width 30 height 30
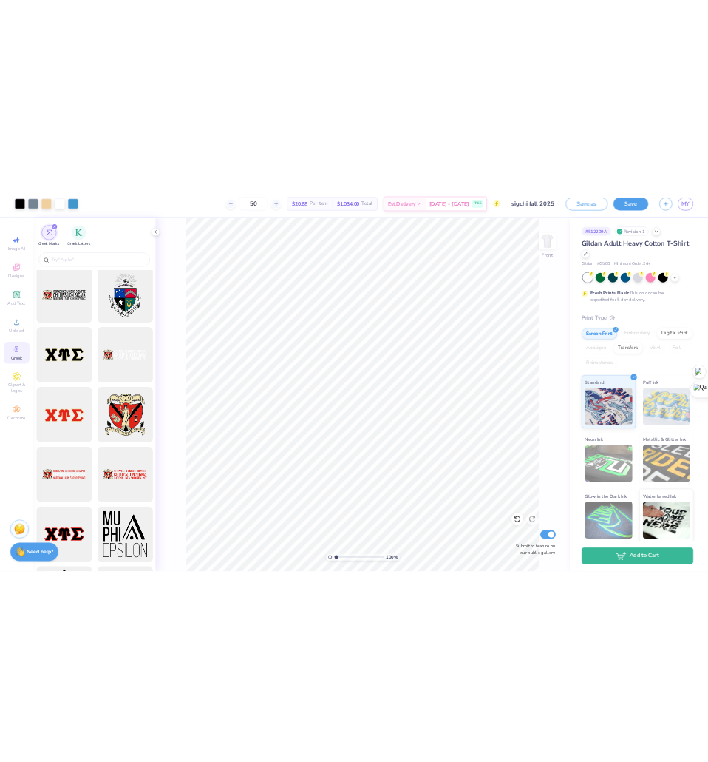
scroll to position [1202, 0]
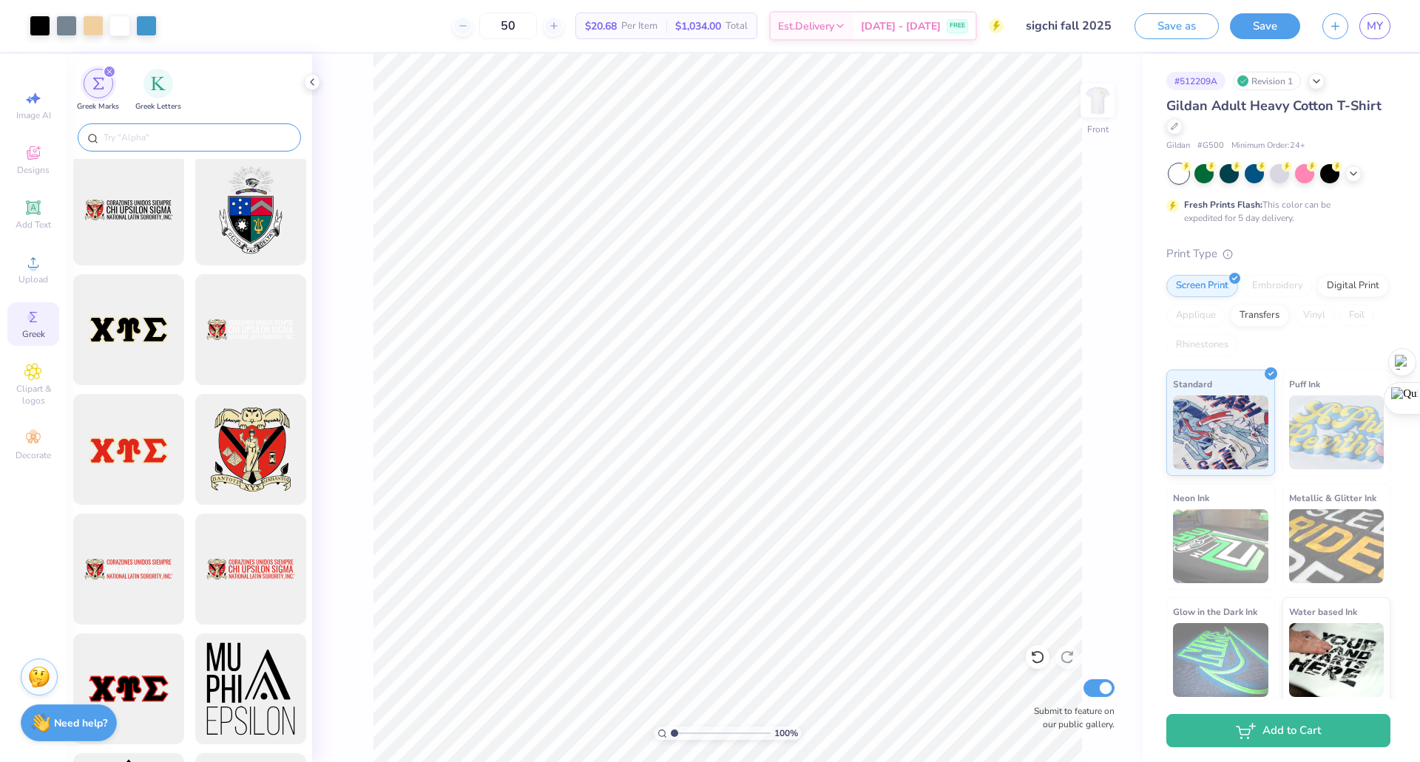
click at [186, 133] on input "text" at bounding box center [196, 137] width 189 height 15
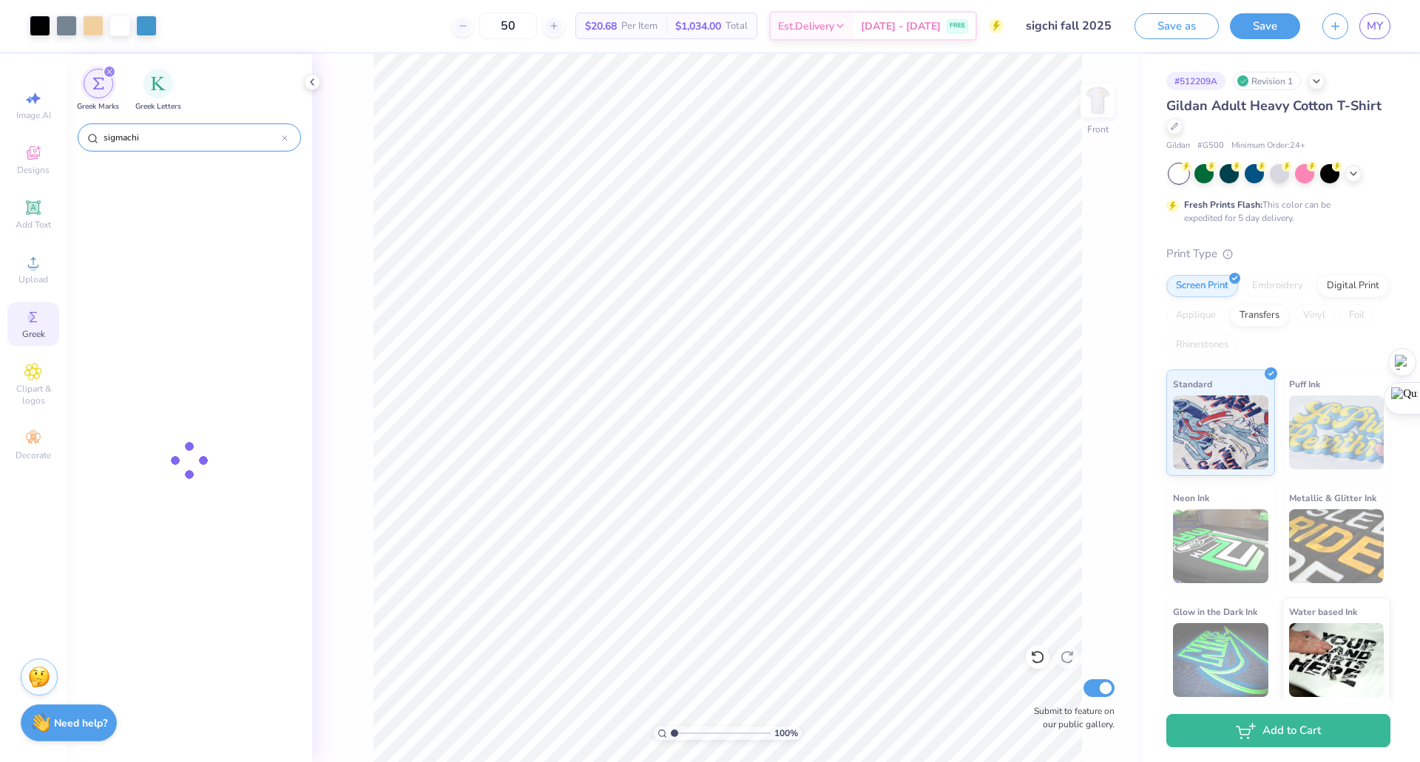
type input "sigmachi"
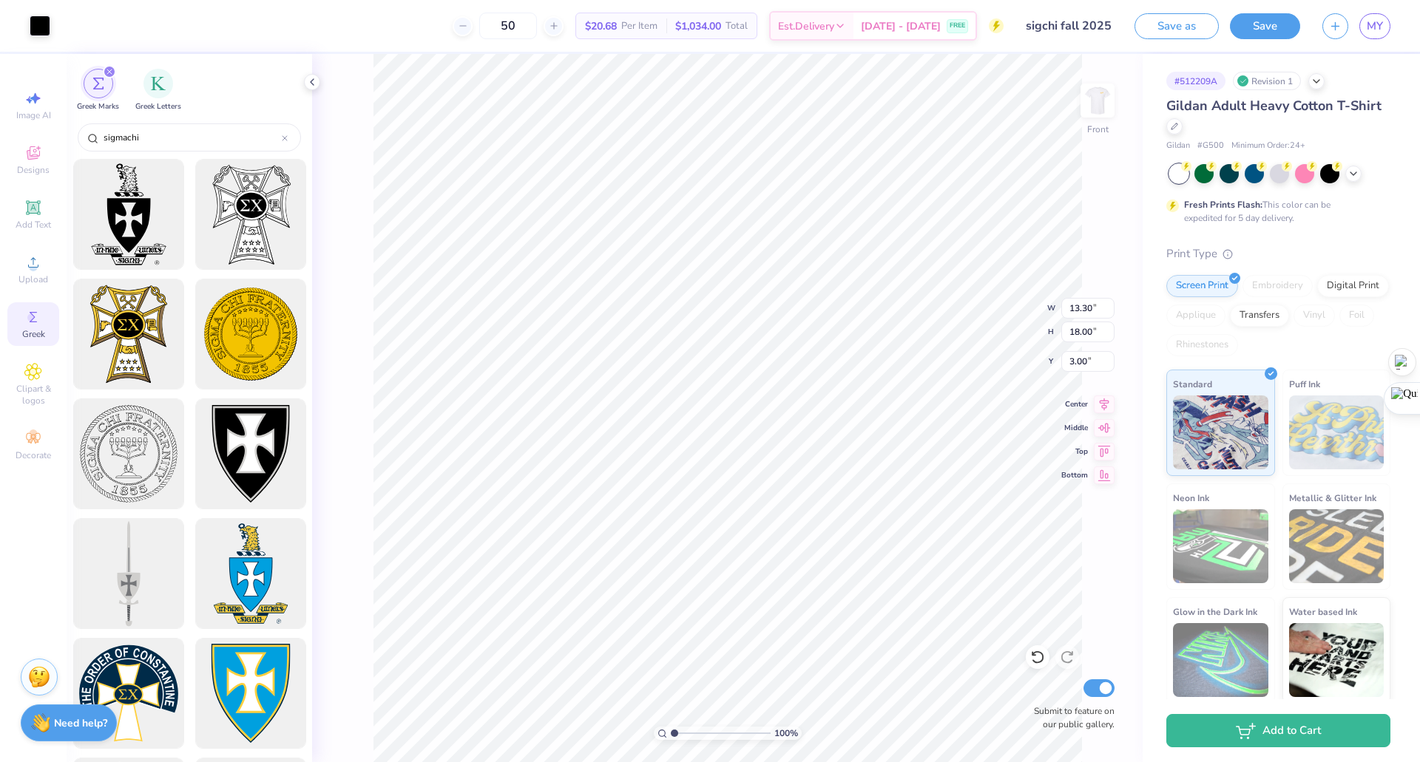
type input "3.25"
type input "4.39"
type input "16.61"
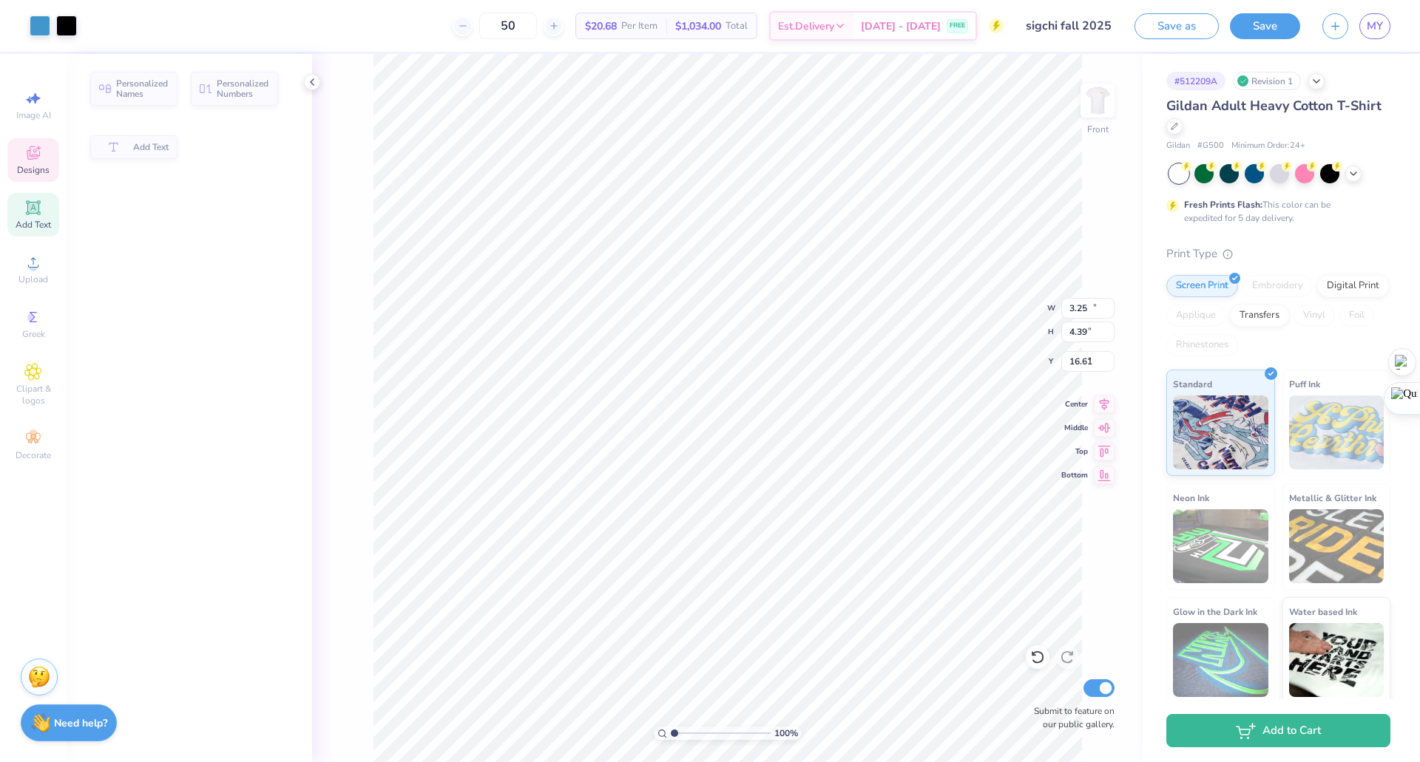
type input "14.13"
type input "1.37"
type input "5.68"
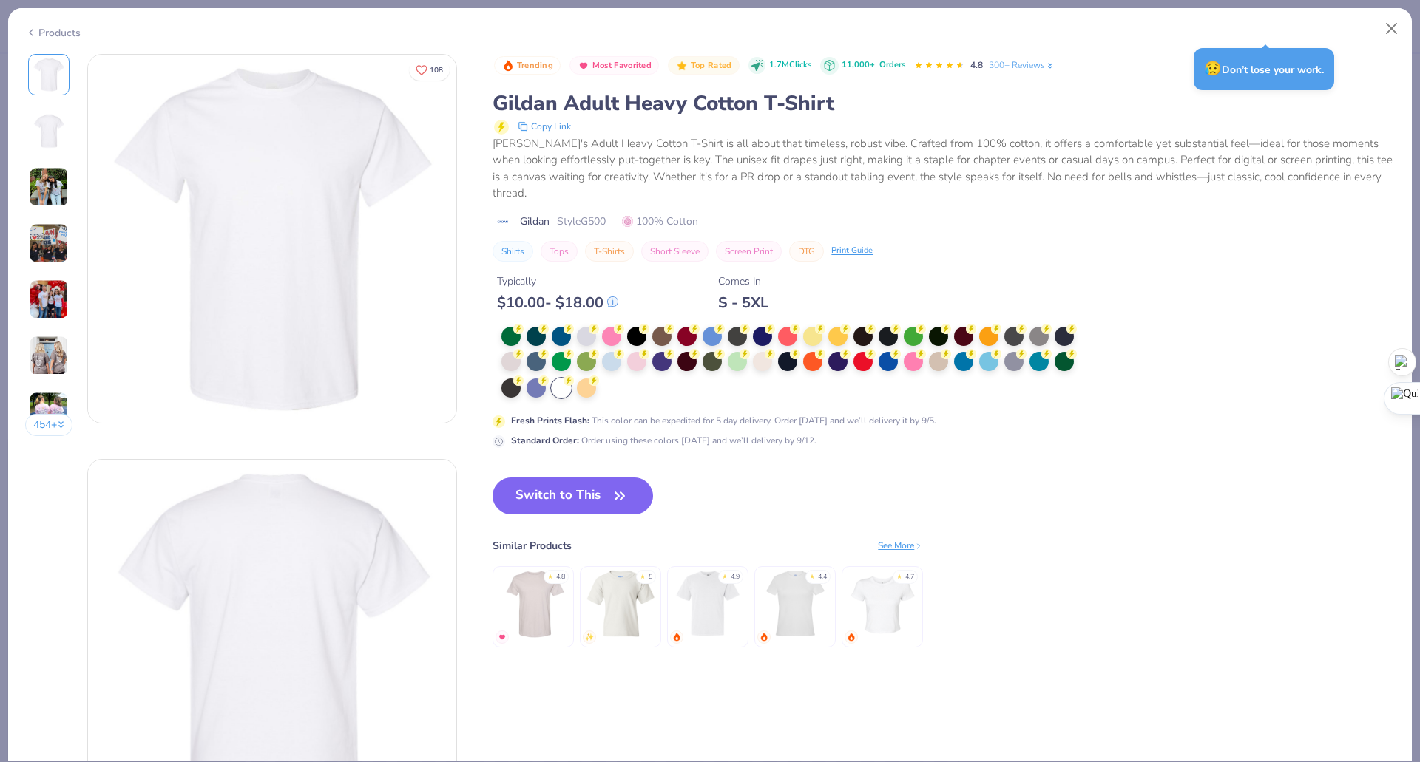
type textarea "x"
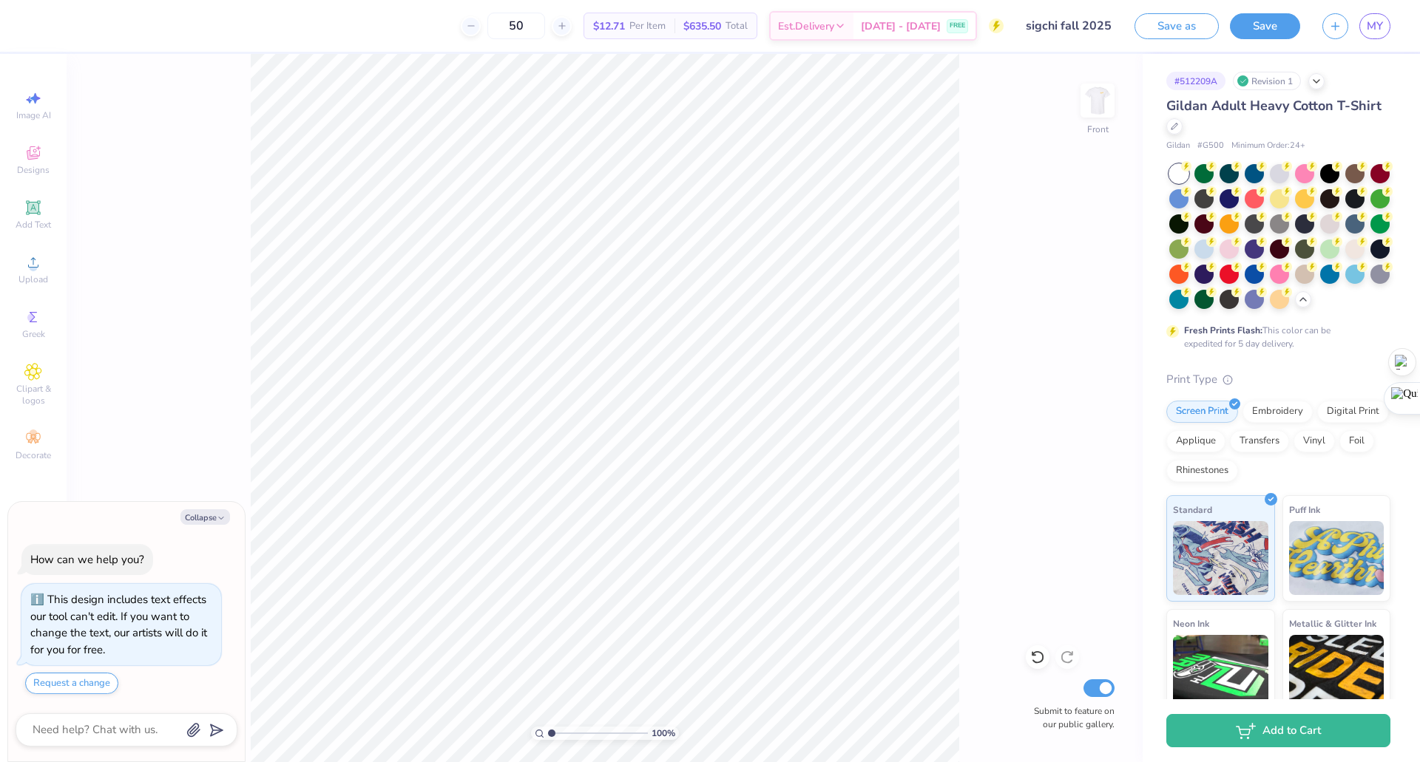
type textarea "x"
